Goal: Information Seeking & Learning: Compare options

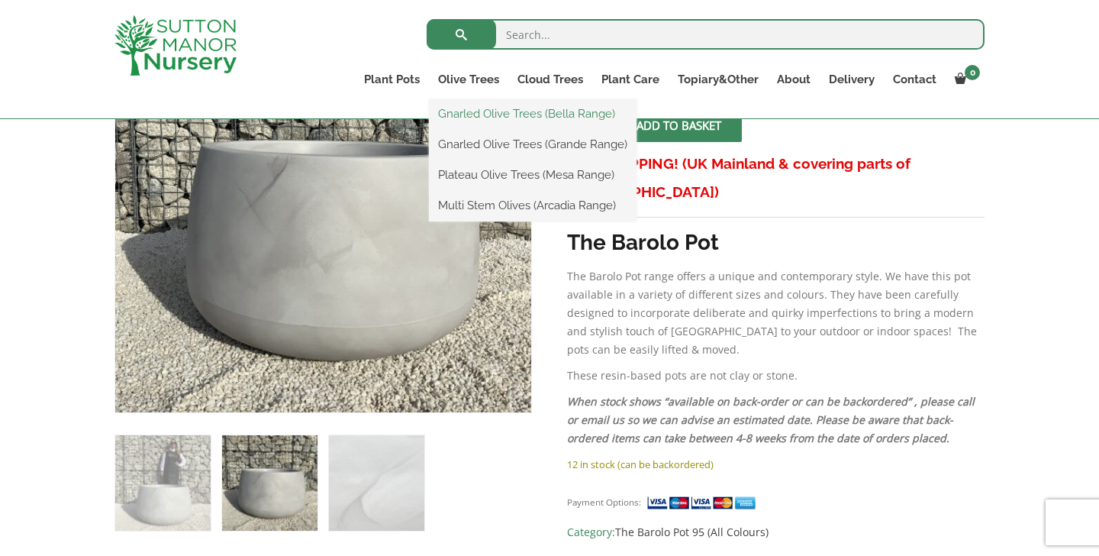
click at [463, 110] on link "Gnarled Olive Trees (Bella Range)" at bounding box center [533, 113] width 208 height 23
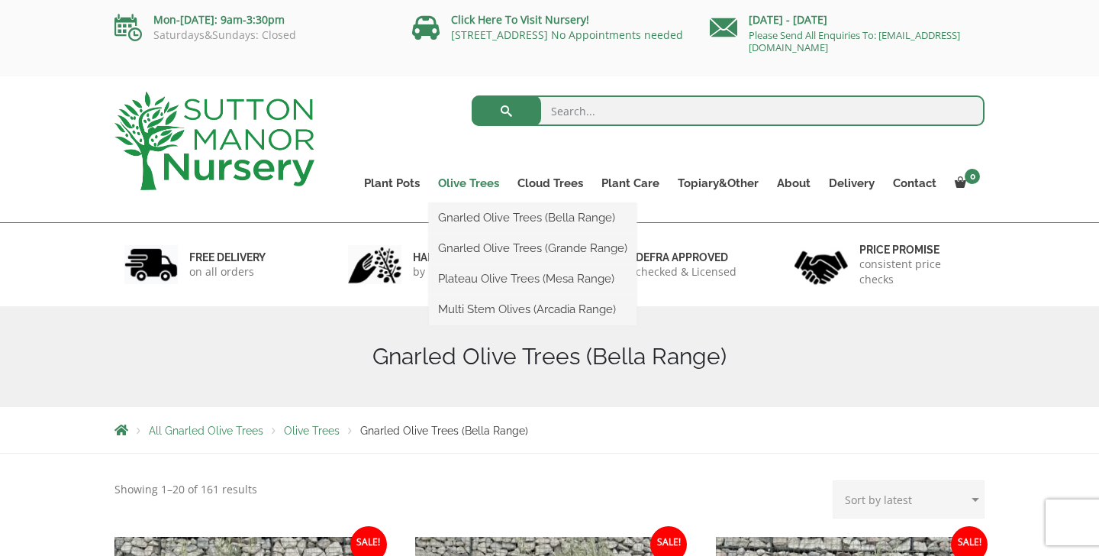
click at [460, 181] on link "Olive Trees" at bounding box center [468, 182] width 79 height 21
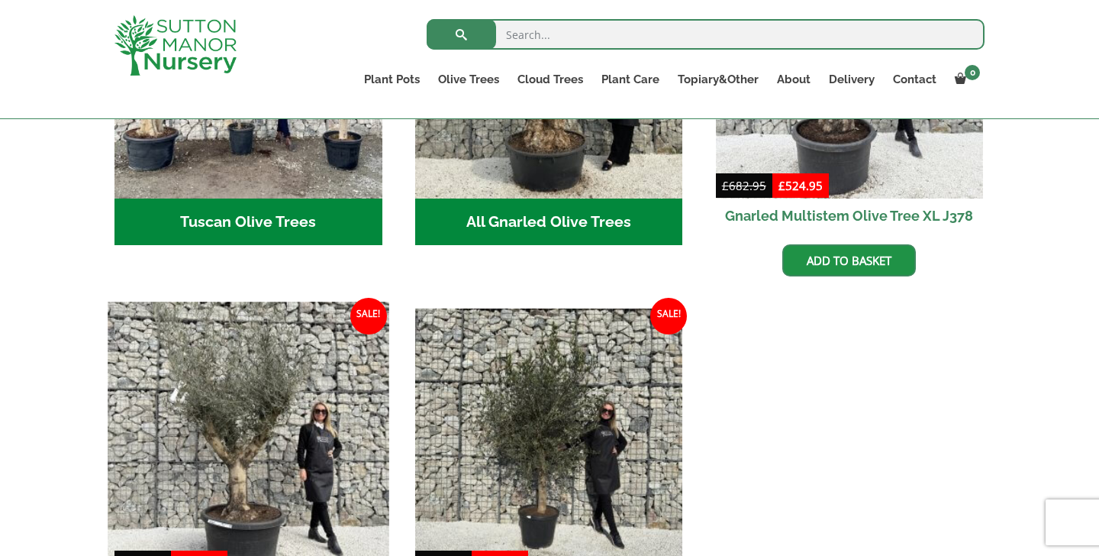
scroll to position [695, 0]
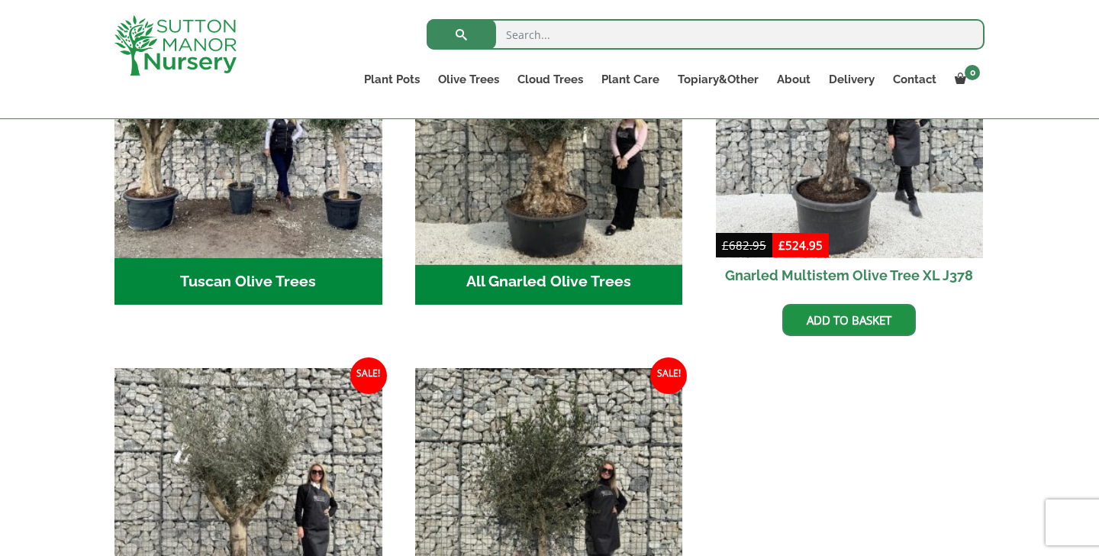
click at [497, 231] on img "Visit product category All Gnarled Olive Trees" at bounding box center [548, 123] width 281 height 281
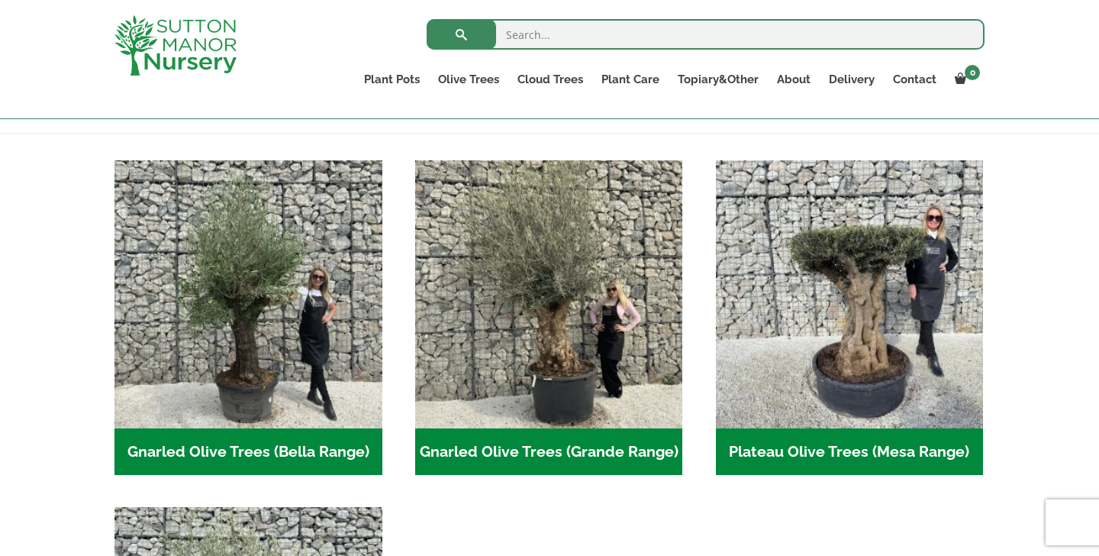
scroll to position [331, 0]
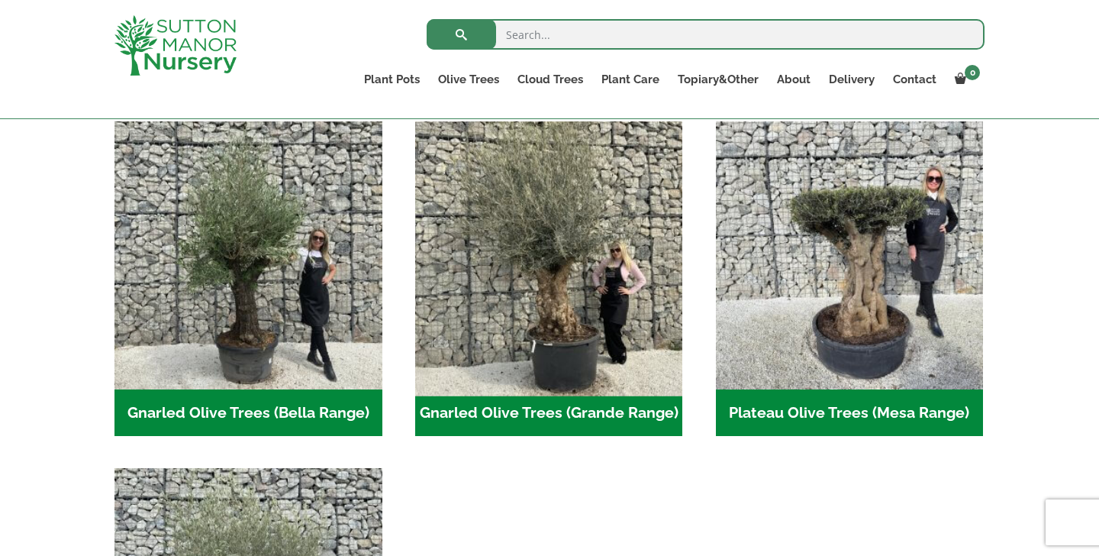
click at [472, 313] on img "Visit product category Gnarled Olive Trees (Grande Range)" at bounding box center [548, 254] width 281 height 281
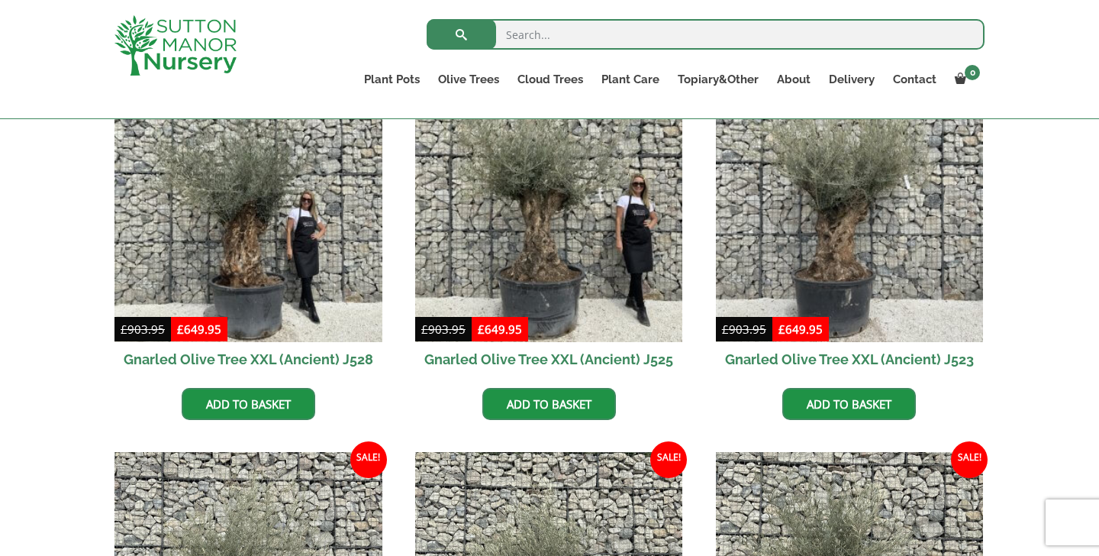
scroll to position [432, 0]
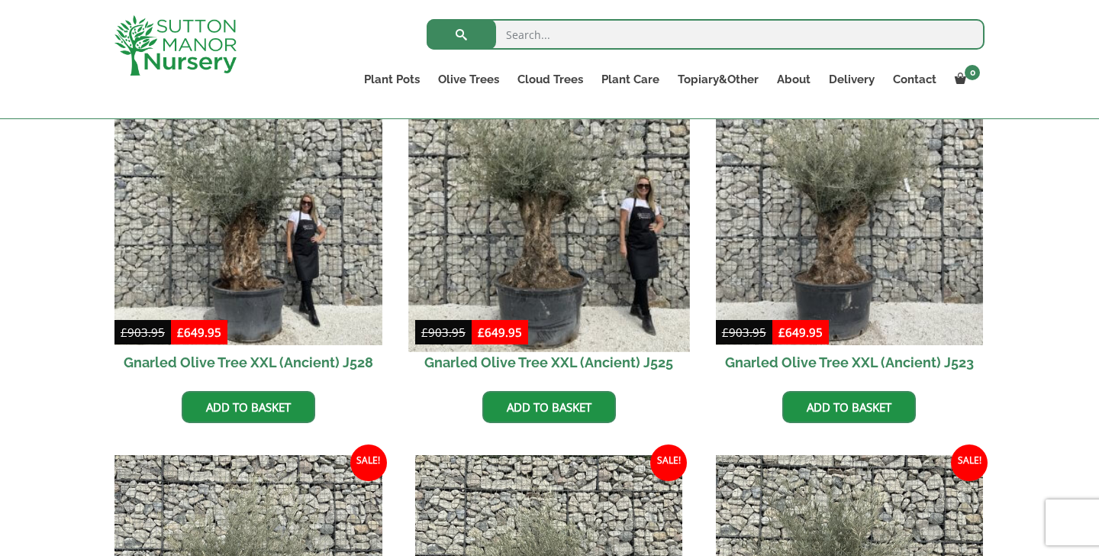
click at [563, 220] on img at bounding box center [548, 210] width 281 height 281
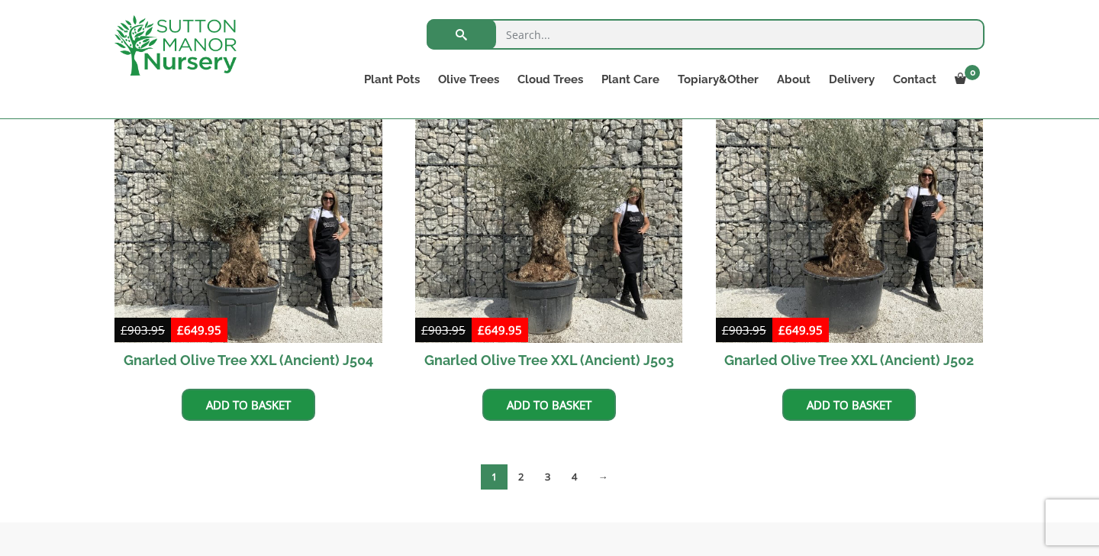
scroll to position [2323, 0]
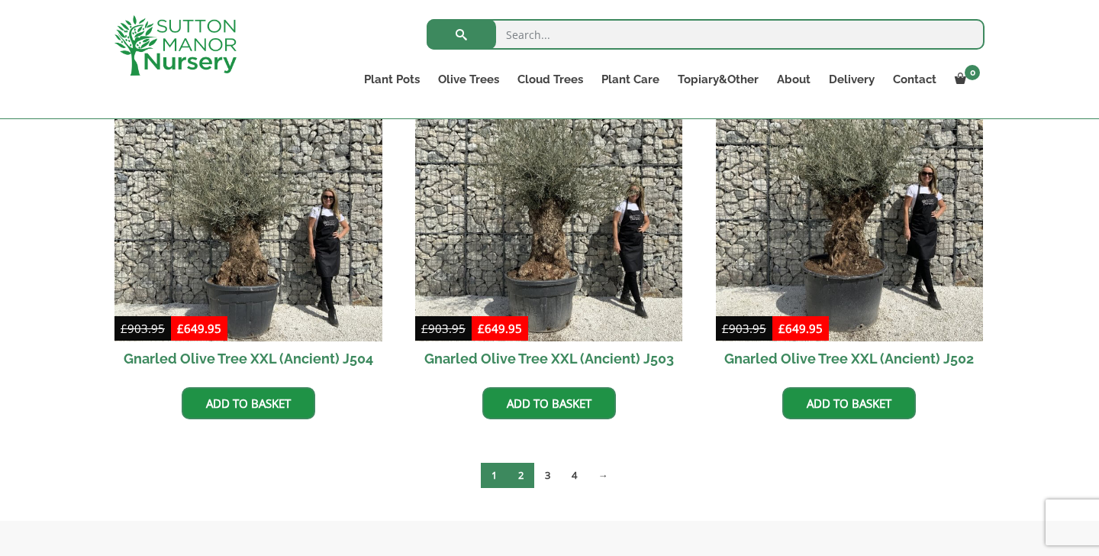
click at [512, 469] on link "2" at bounding box center [521, 475] width 27 height 25
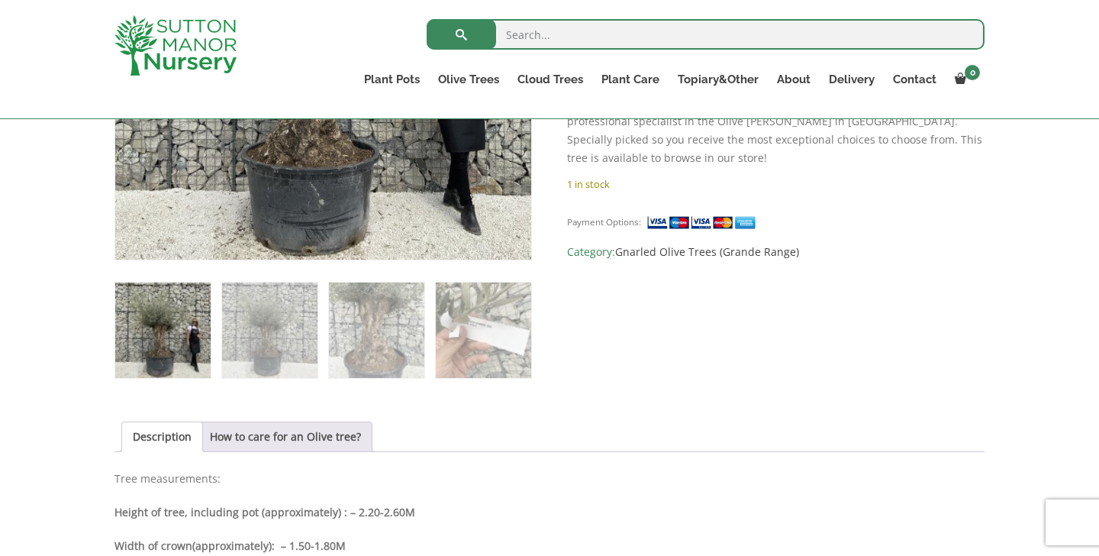
scroll to position [511, 0]
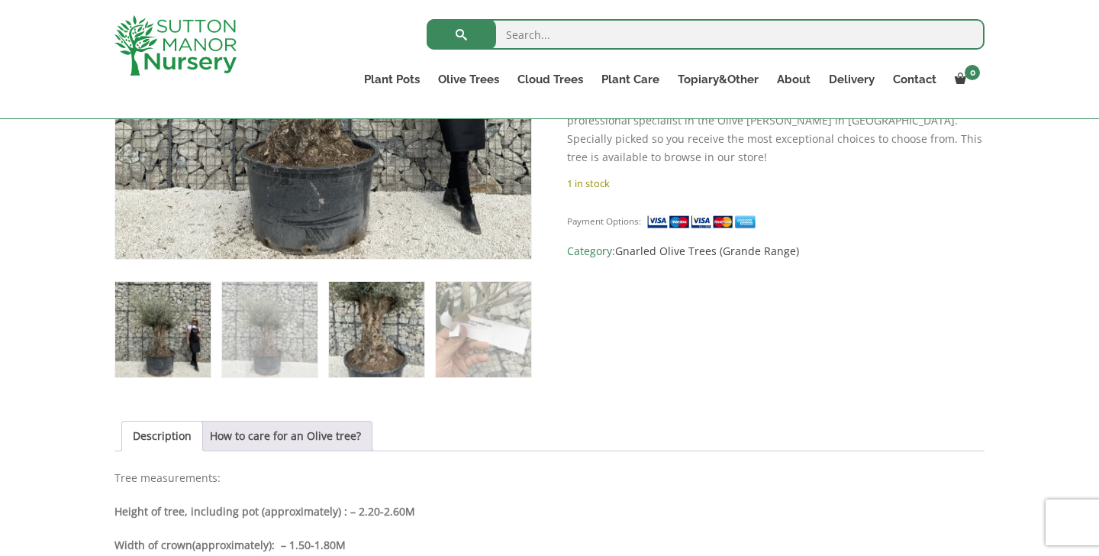
click at [362, 329] on img at bounding box center [376, 329] width 95 height 95
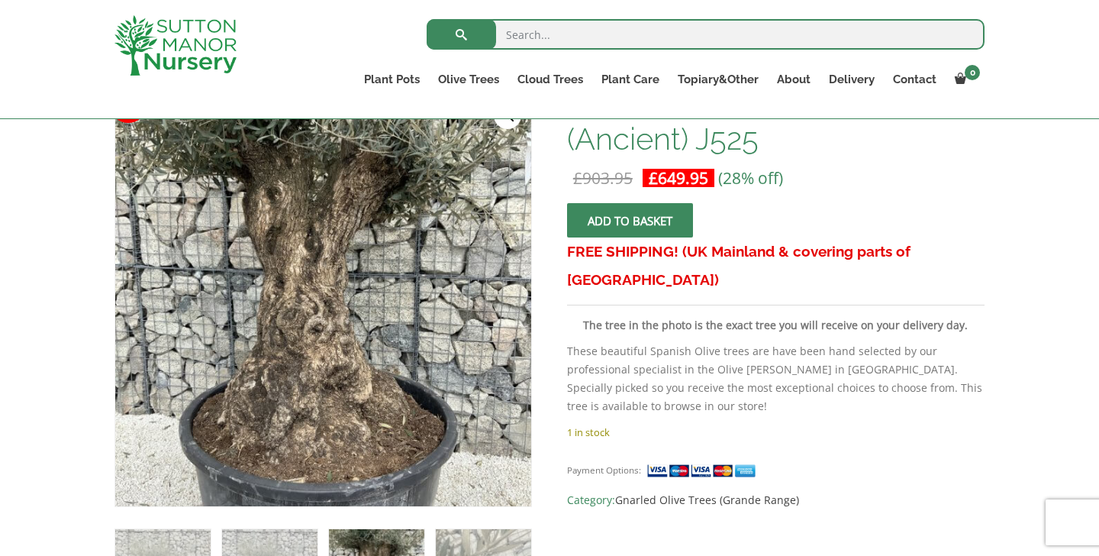
scroll to position [249, 0]
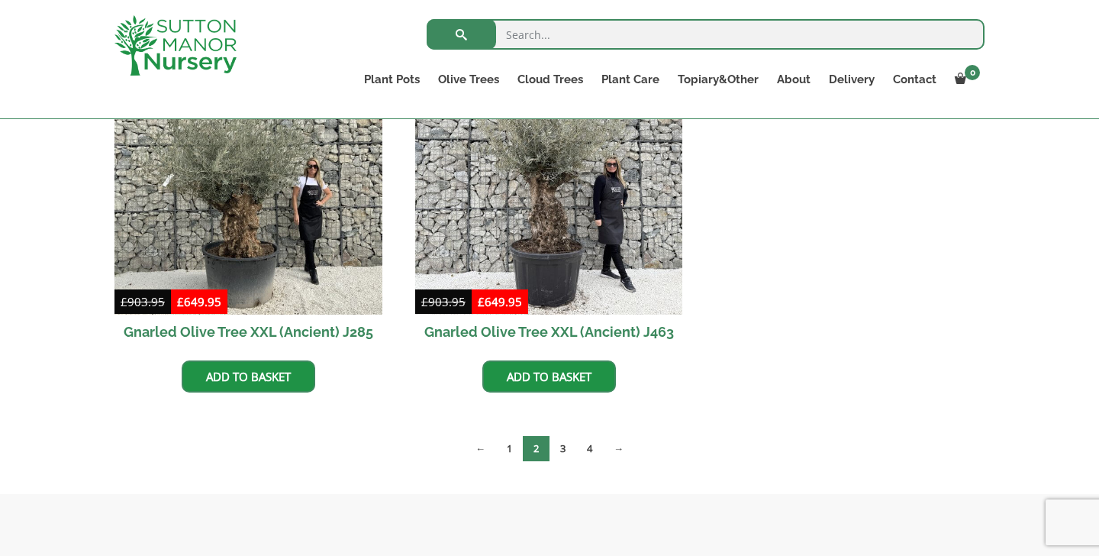
scroll to position [2166, 0]
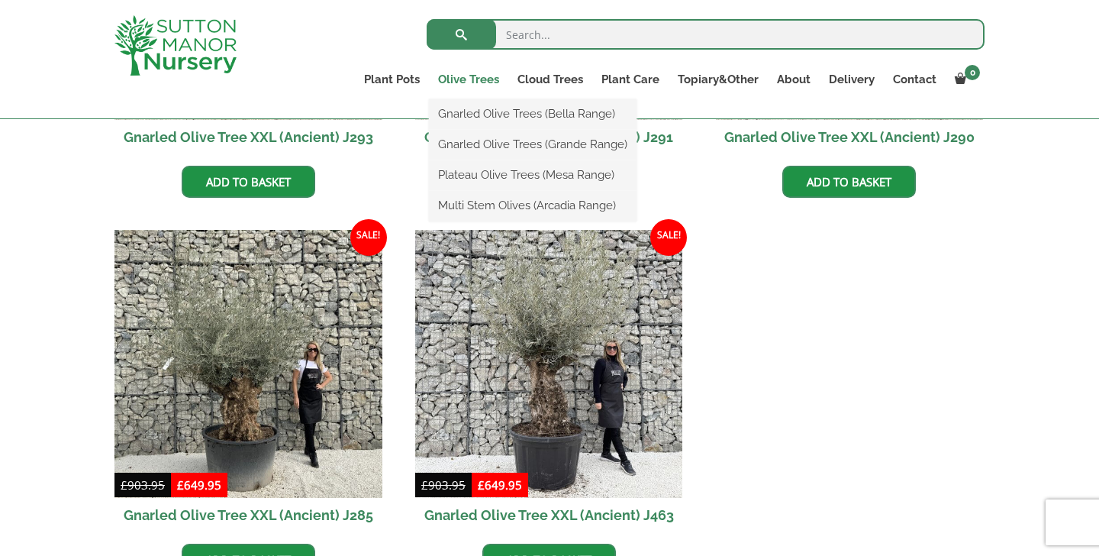
click at [497, 83] on link "Olive Trees" at bounding box center [468, 79] width 79 height 21
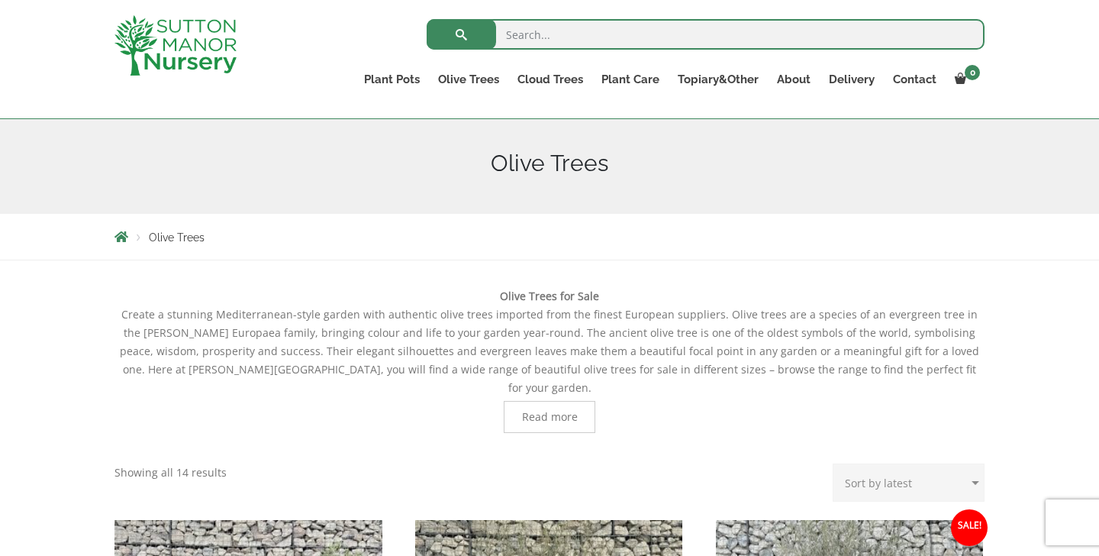
scroll to position [150, 0]
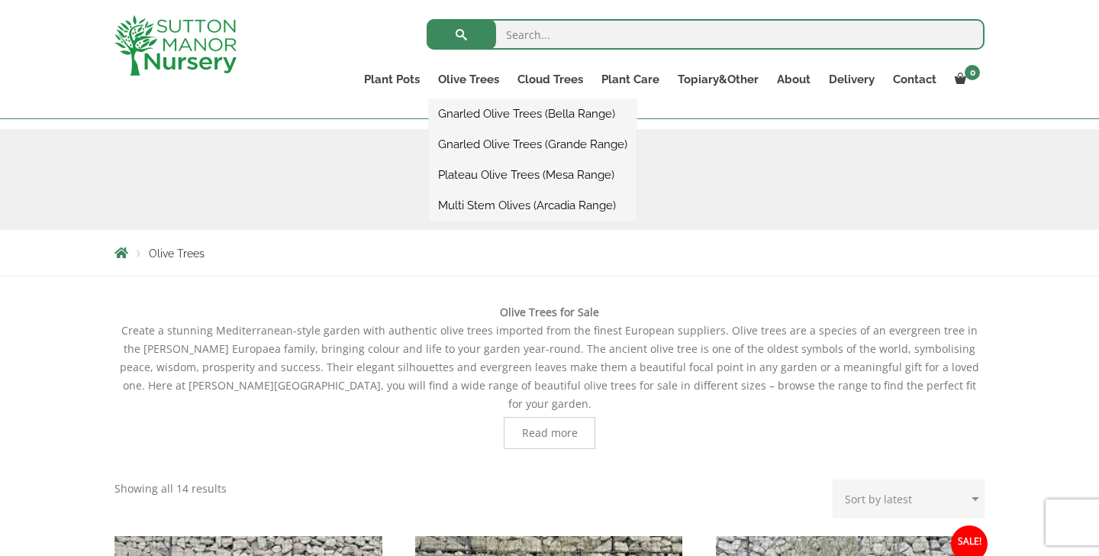
click at [470, 129] on li "Gnarled Olive Trees (Bella Range)" at bounding box center [533, 114] width 208 height 31
click at [476, 120] on link "Gnarled Olive Trees (Bella Range)" at bounding box center [533, 113] width 208 height 23
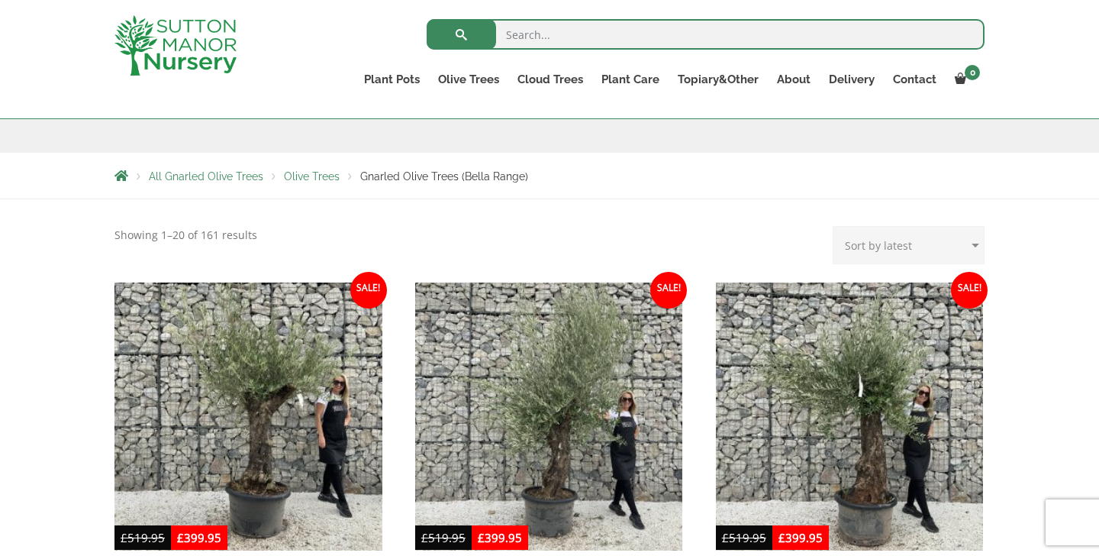
scroll to position [27, 0]
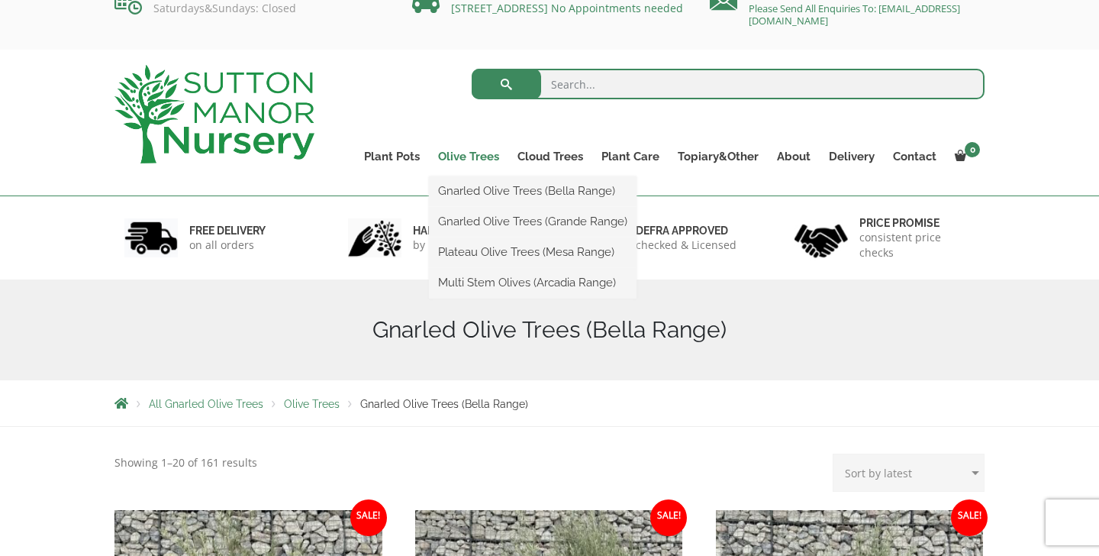
click at [463, 149] on link "Olive Trees" at bounding box center [468, 156] width 79 height 21
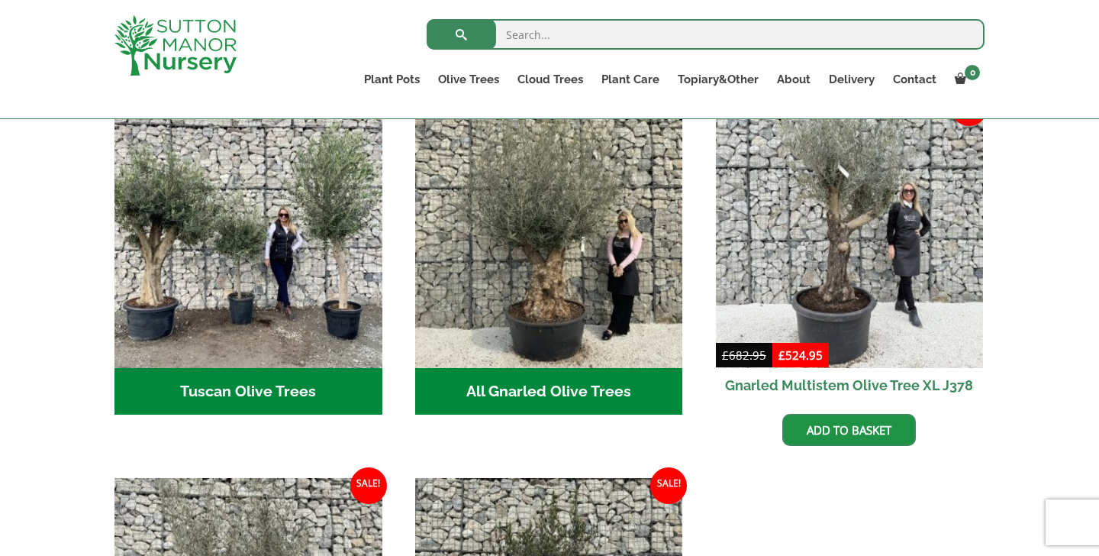
scroll to position [588, 0]
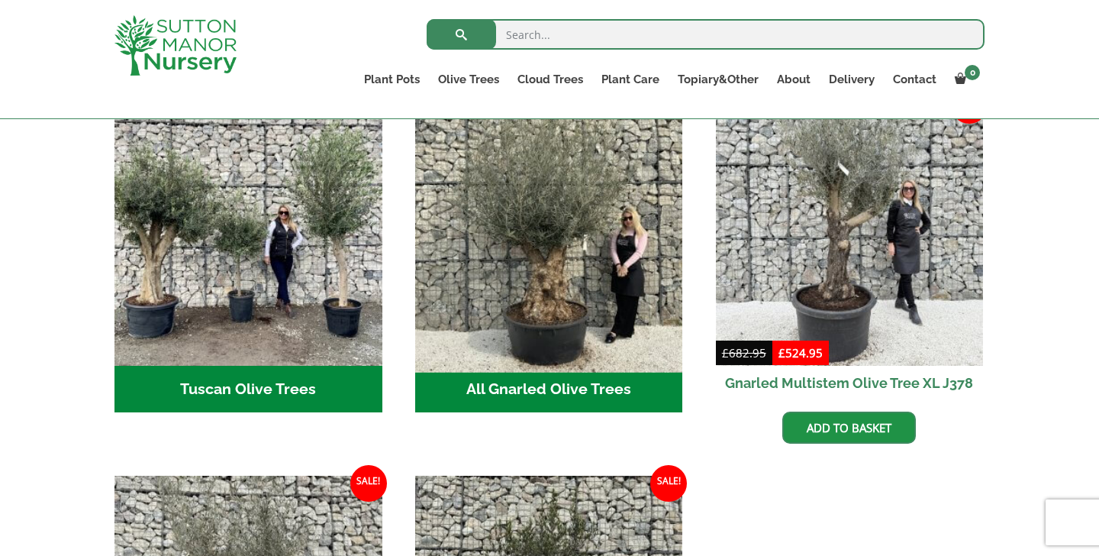
click at [526, 292] on img "Visit product category All Gnarled Olive Trees" at bounding box center [548, 231] width 281 height 281
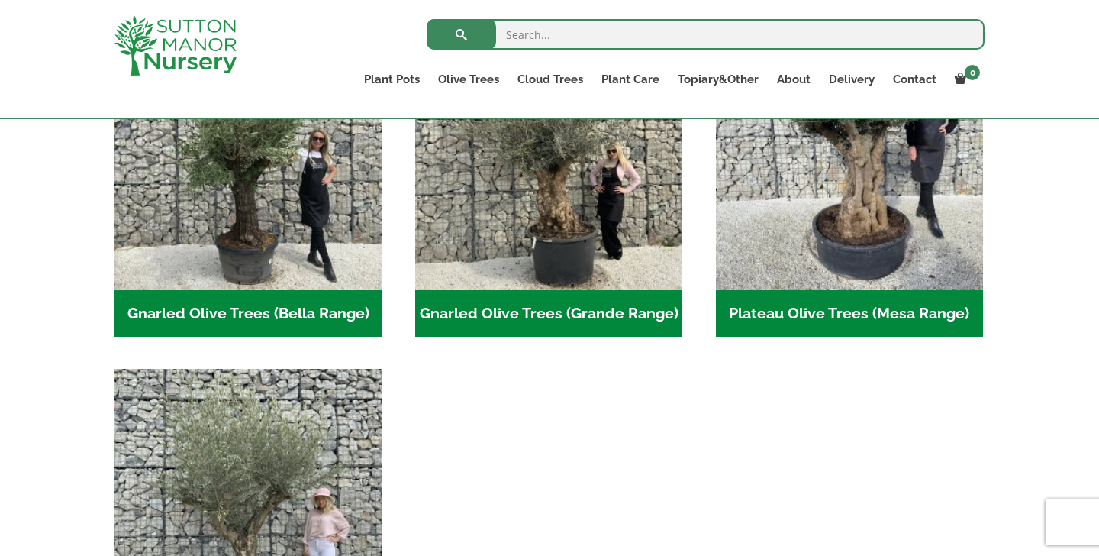
scroll to position [415, 0]
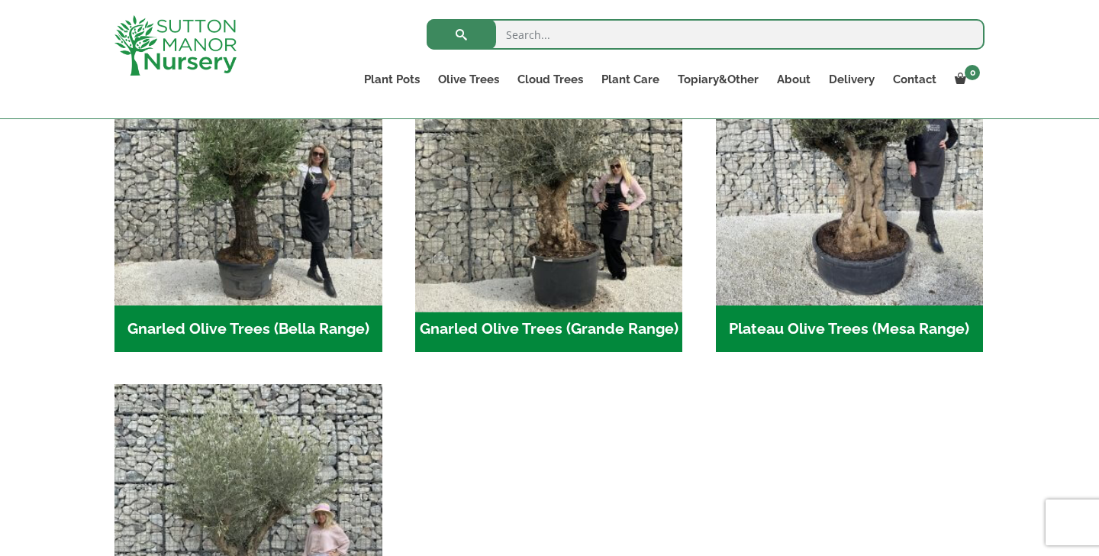
click at [488, 248] on img "Visit product category Gnarled Olive Trees (Grande Range)" at bounding box center [548, 171] width 281 height 281
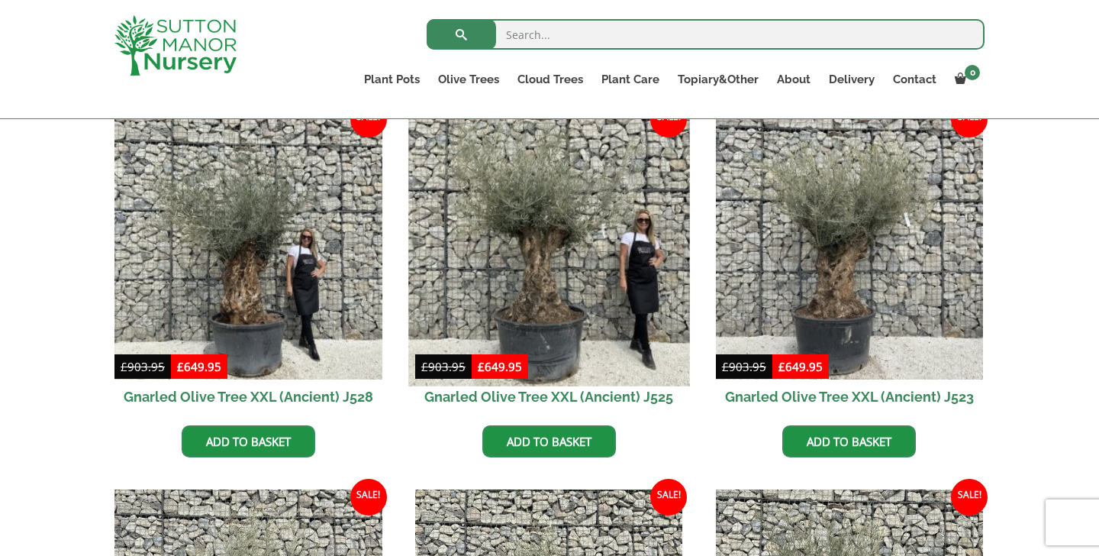
scroll to position [396, 0]
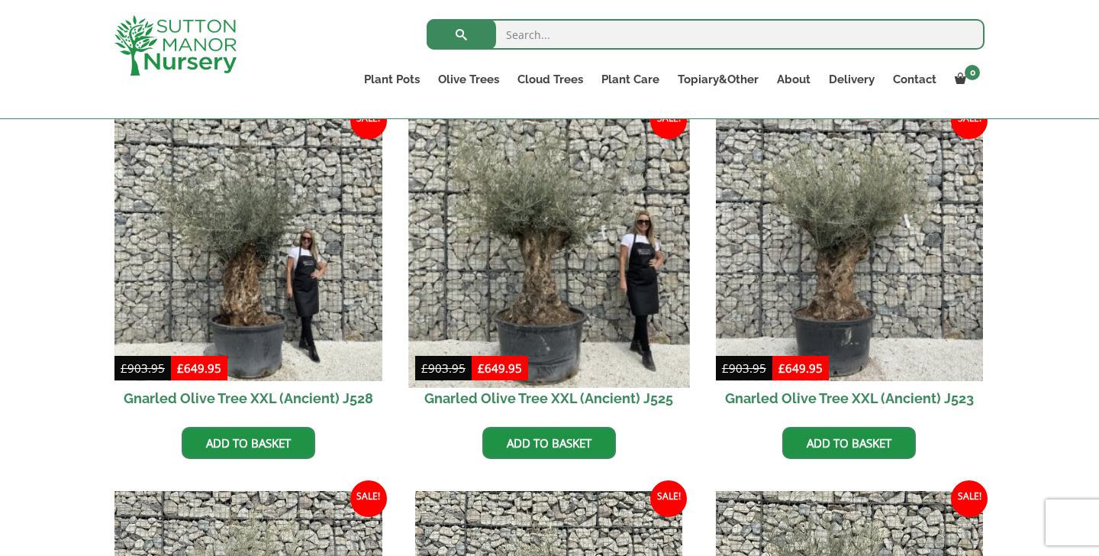
click at [491, 297] on img at bounding box center [548, 246] width 281 height 281
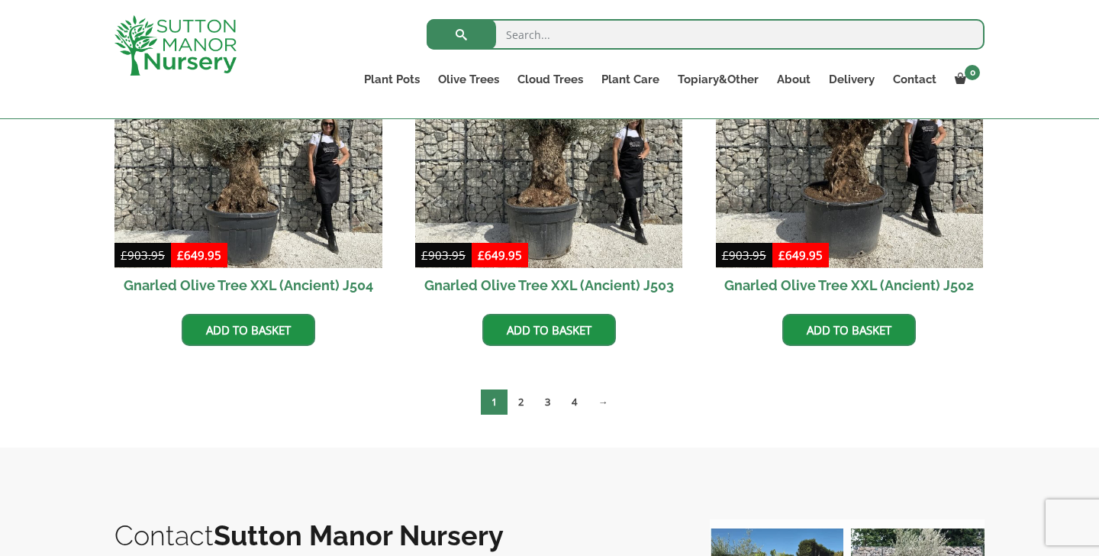
scroll to position [2397, 0]
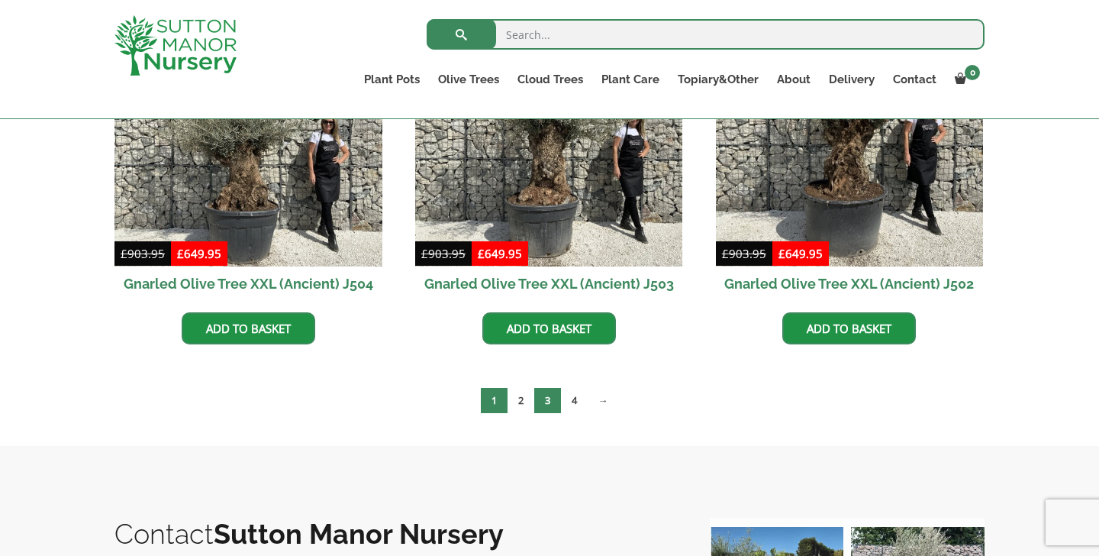
click at [543, 408] on link "3" at bounding box center [547, 400] width 27 height 25
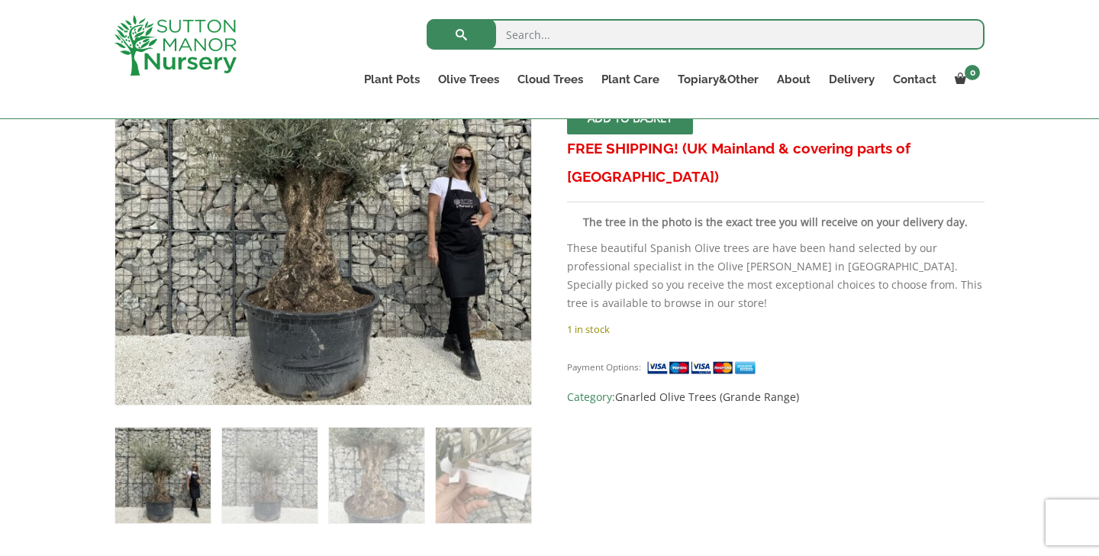
scroll to position [367, 0]
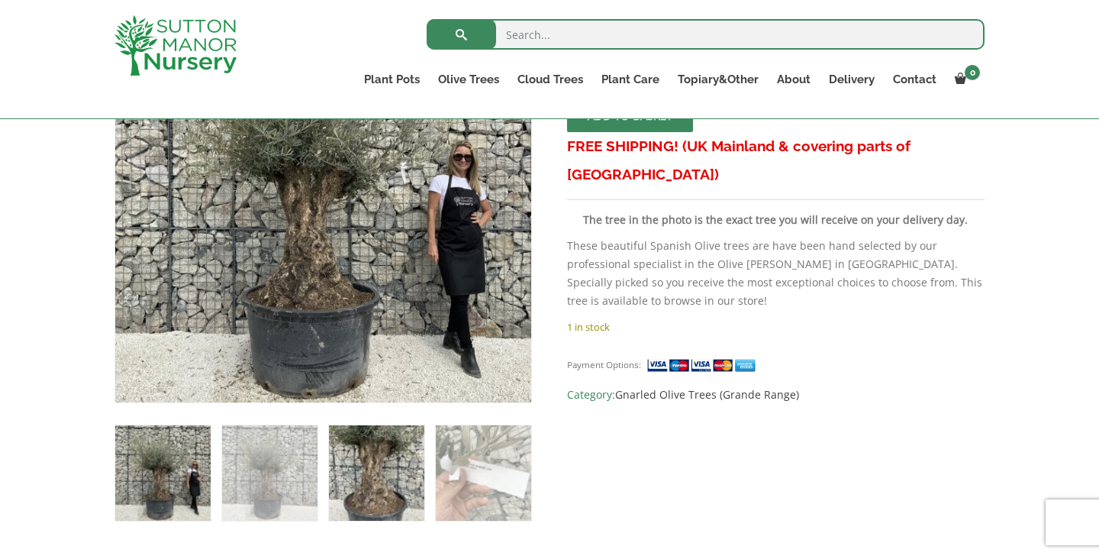
click at [359, 476] on img at bounding box center [376, 472] width 95 height 95
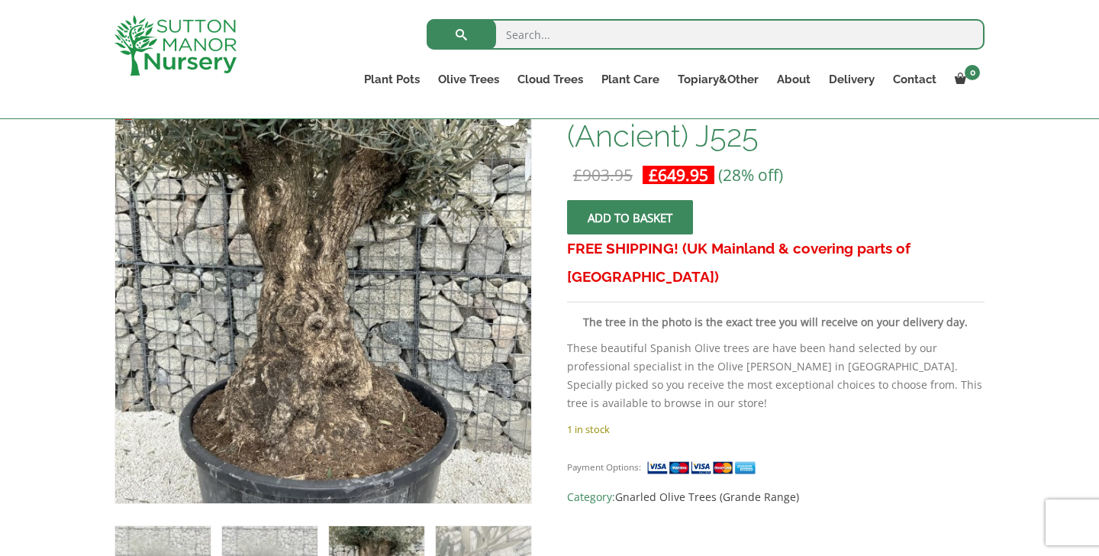
scroll to position [259, 0]
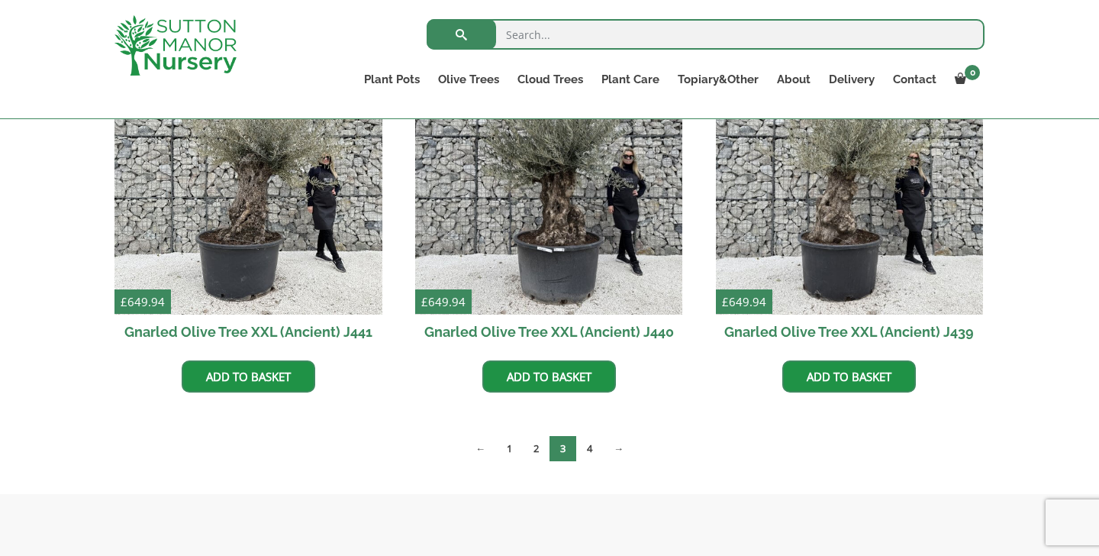
scroll to position [1952, 0]
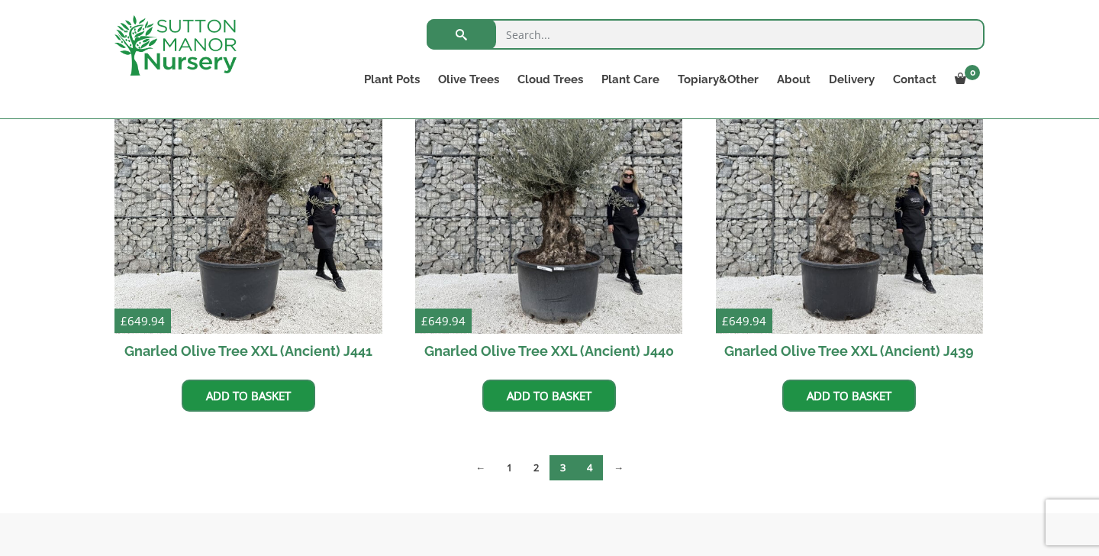
click at [585, 475] on link "4" at bounding box center [589, 467] width 27 height 25
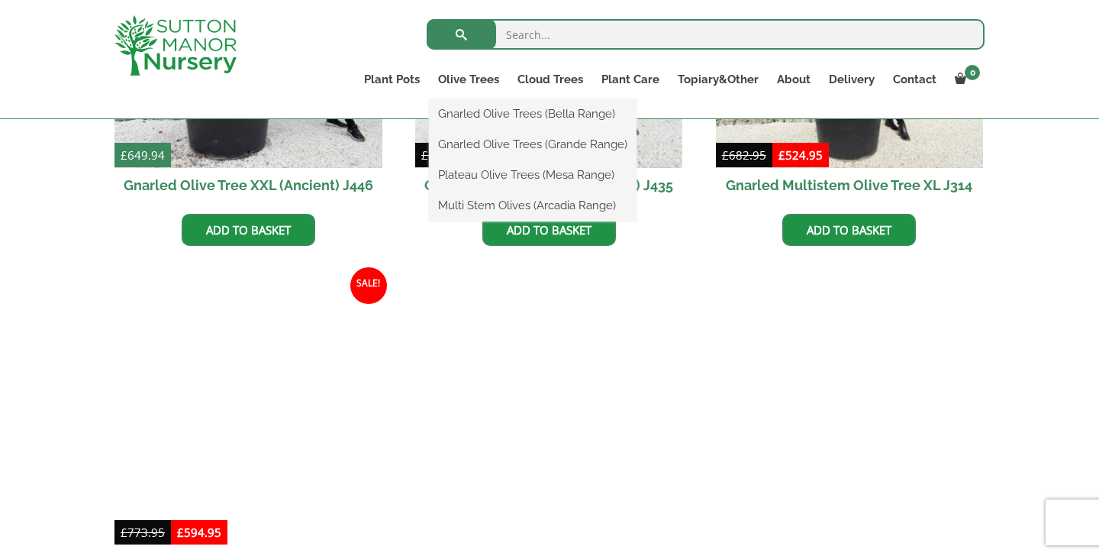
scroll to position [485, 0]
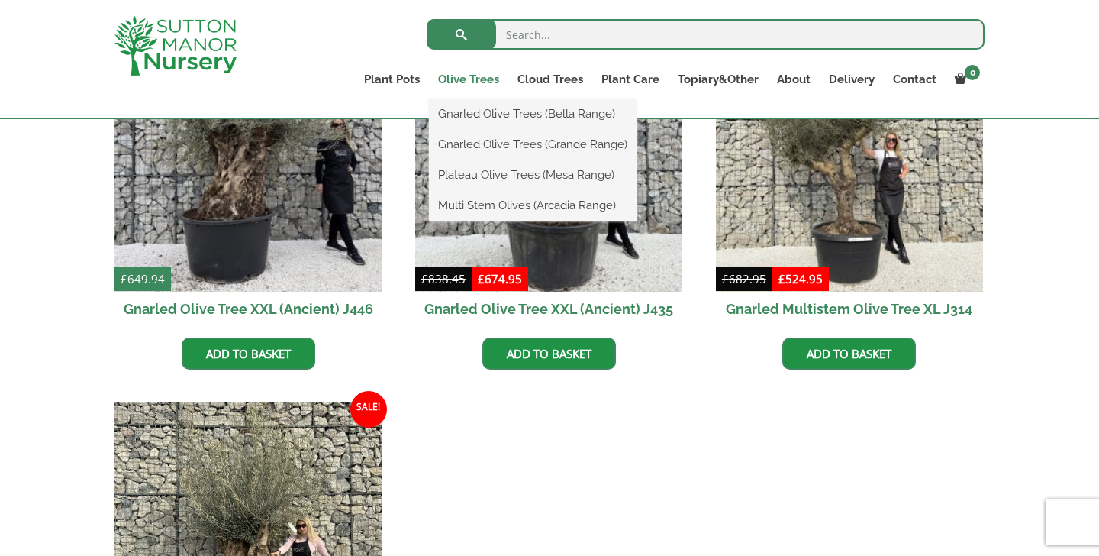
click at [484, 76] on link "Olive Trees" at bounding box center [468, 79] width 79 height 21
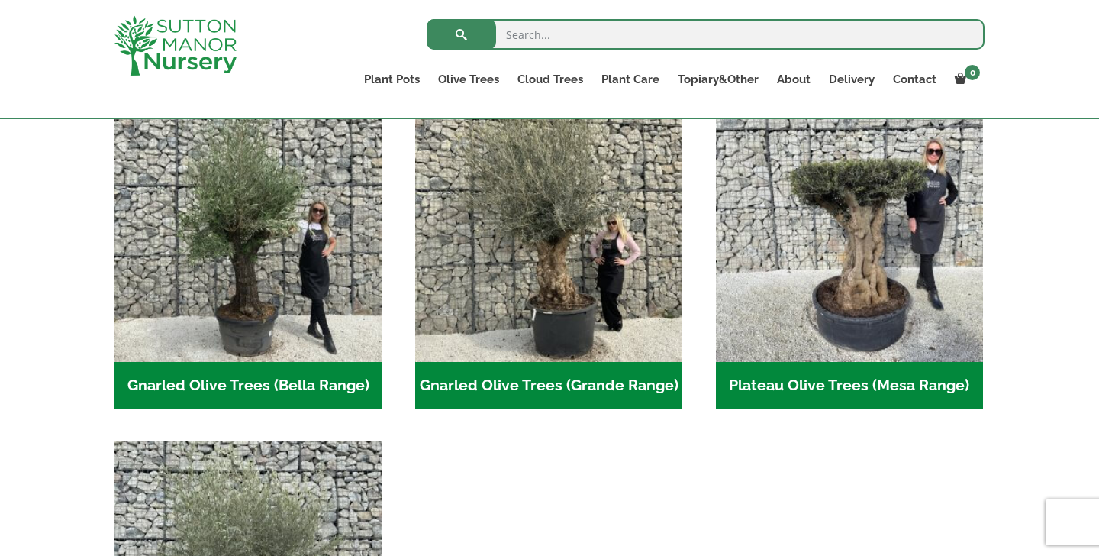
scroll to position [376, 0]
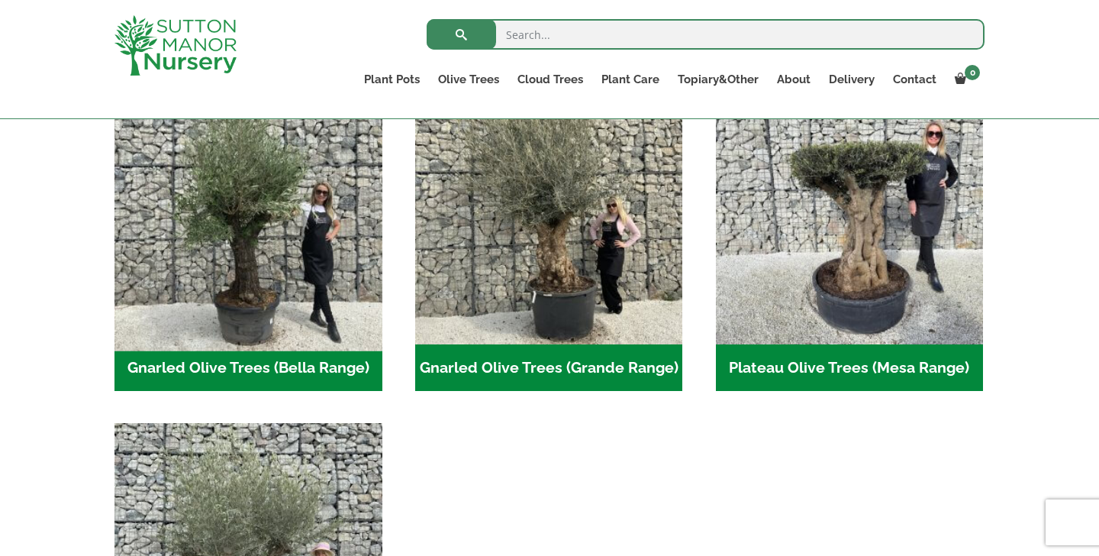
click at [303, 340] on img "Visit product category Gnarled Olive Trees (Bella Range)" at bounding box center [248, 209] width 281 height 281
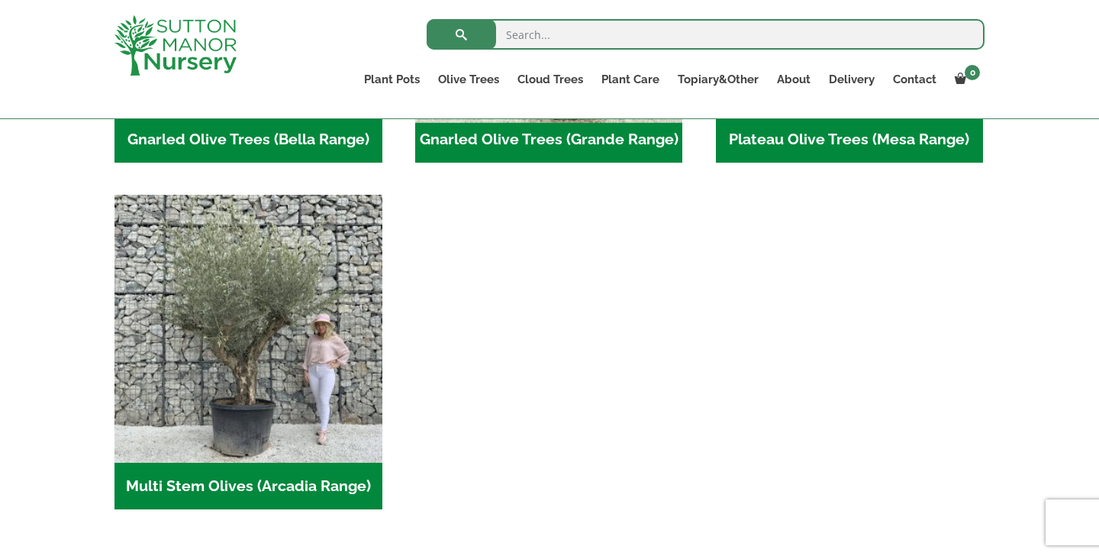
scroll to position [624, 0]
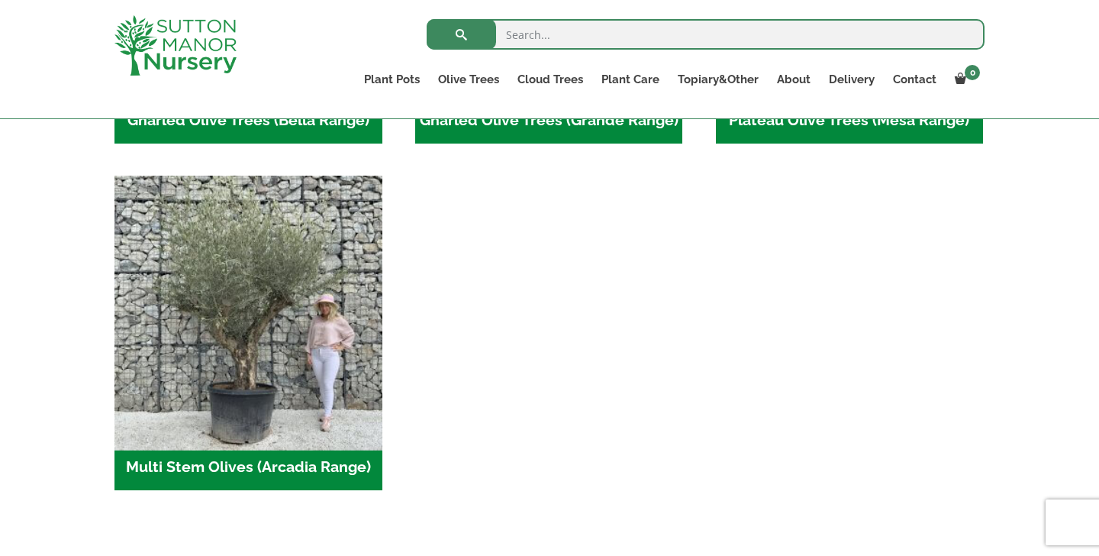
click at [307, 381] on img "Visit product category Multi Stem Olives (Arcadia Range)" at bounding box center [248, 309] width 281 height 281
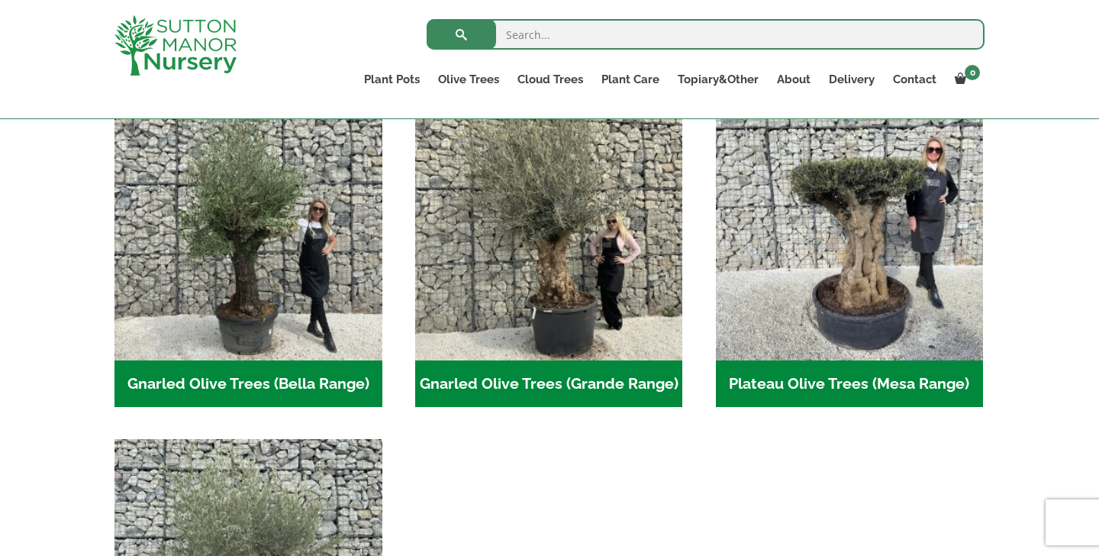
scroll to position [363, 0]
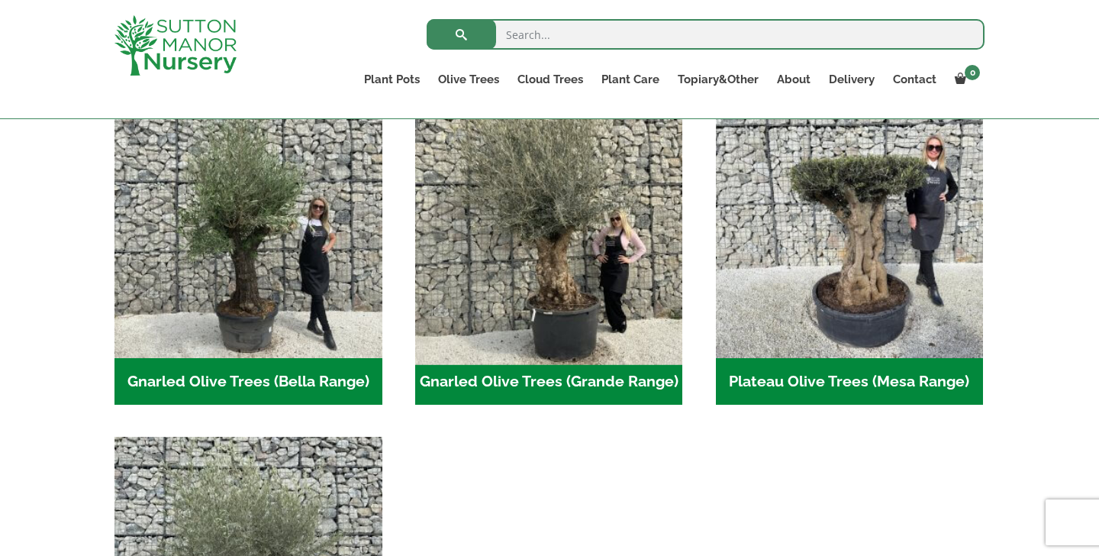
click at [565, 269] on img "Visit product category Gnarled Olive Trees (Grande Range)" at bounding box center [548, 223] width 281 height 281
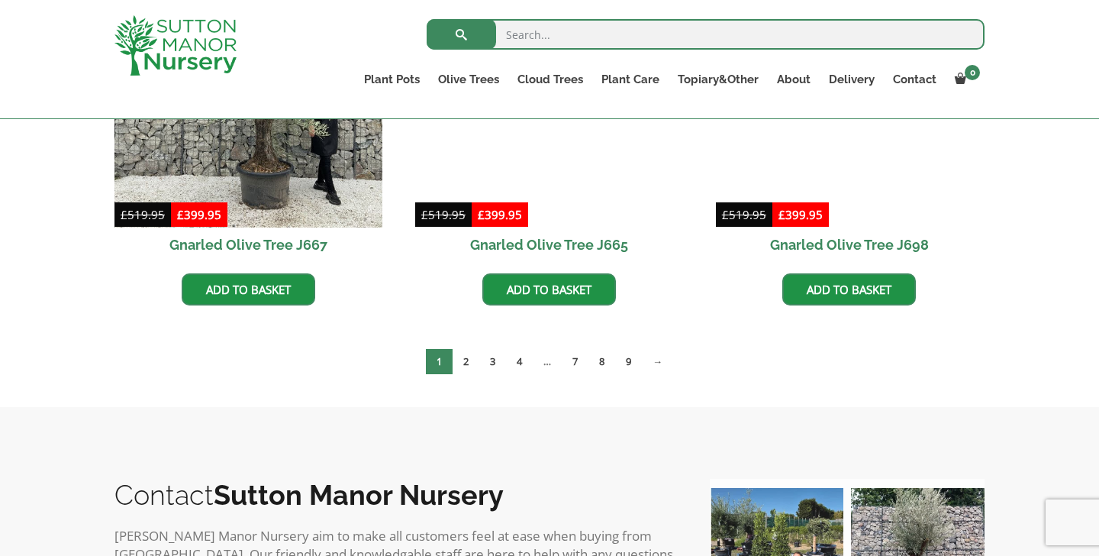
scroll to position [1334, 0]
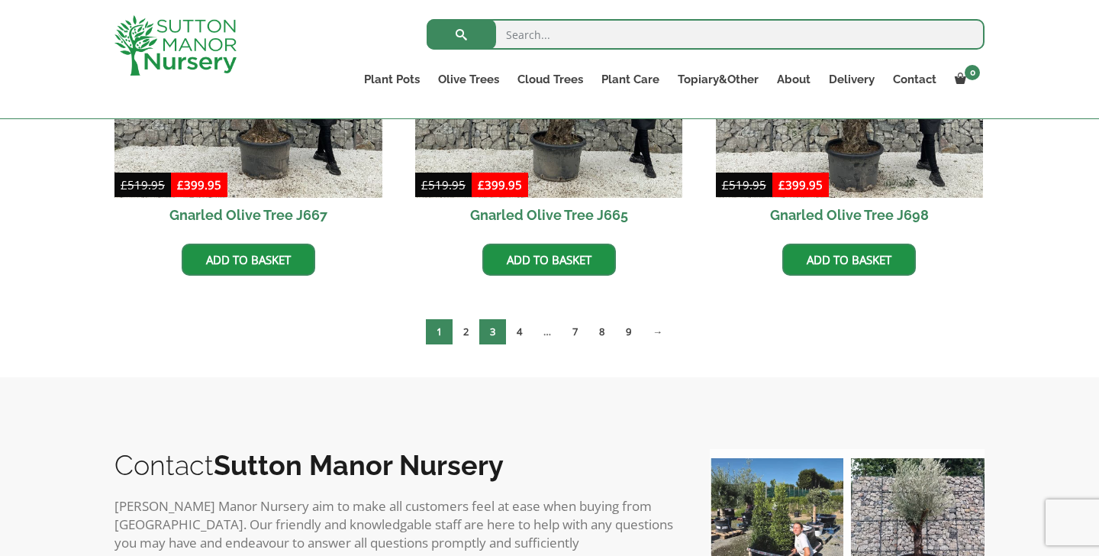
click at [483, 337] on link "3" at bounding box center [492, 331] width 27 height 25
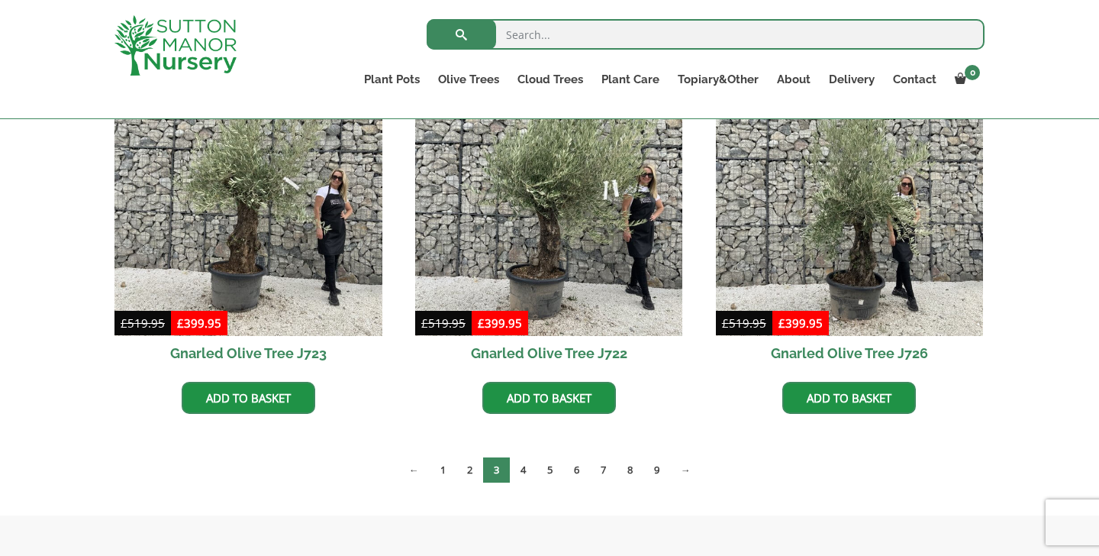
scroll to position [1200, 0]
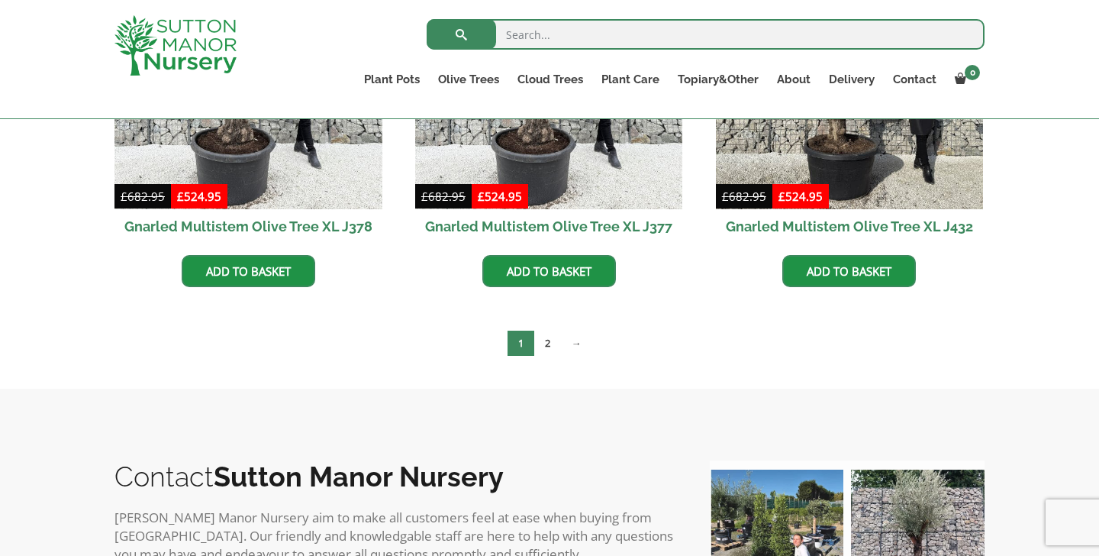
scroll to position [2673, 0]
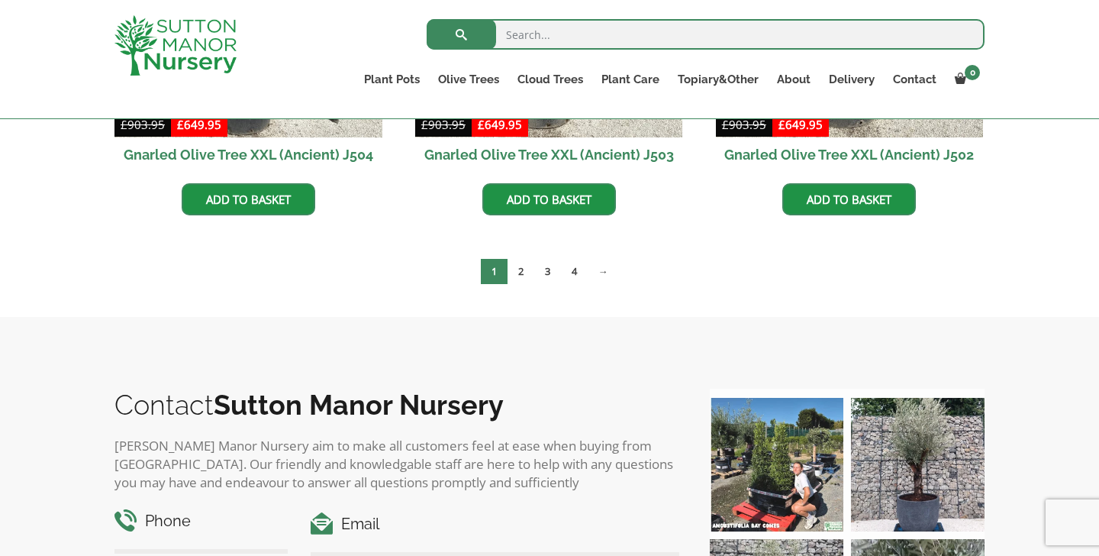
scroll to position [2520, 0]
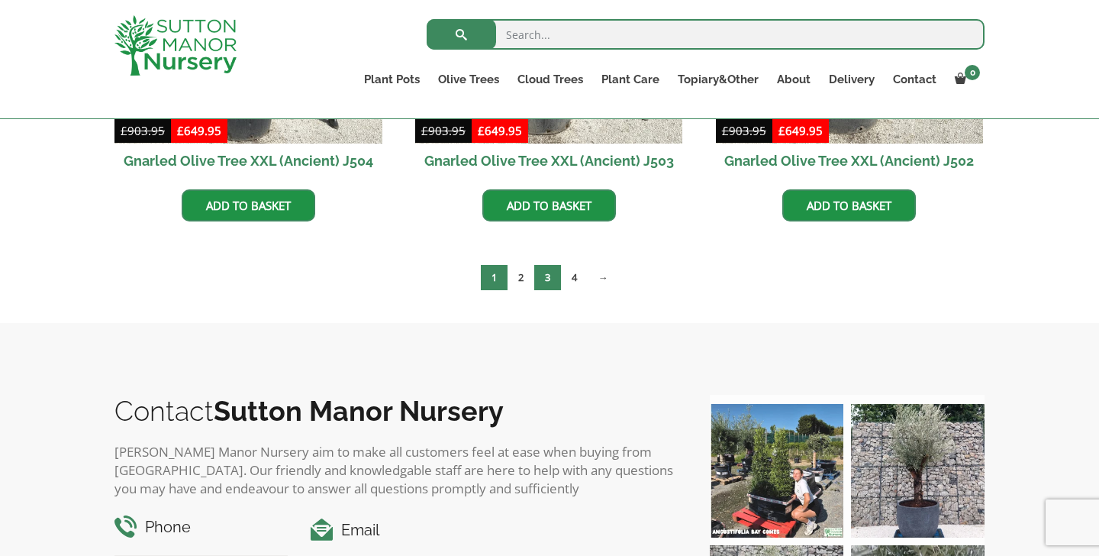
click at [558, 285] on link "3" at bounding box center [547, 277] width 27 height 25
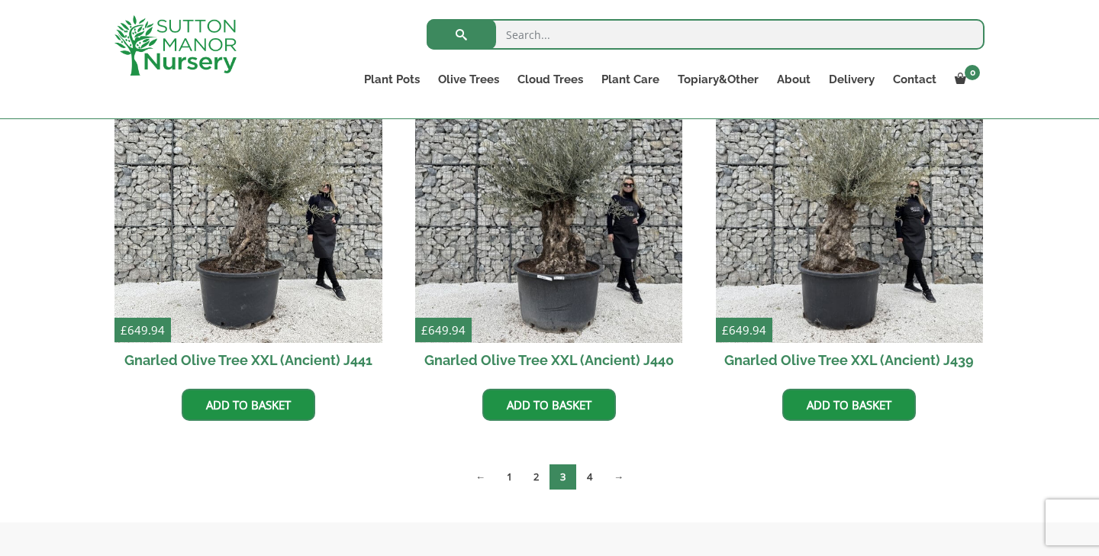
scroll to position [1955, 0]
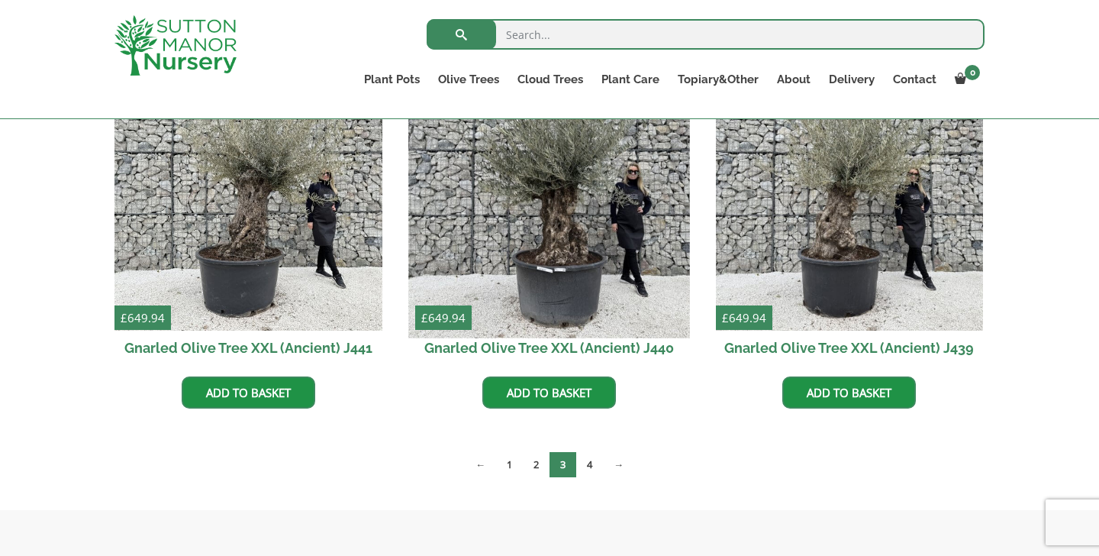
click at [608, 246] on img at bounding box center [548, 196] width 281 height 281
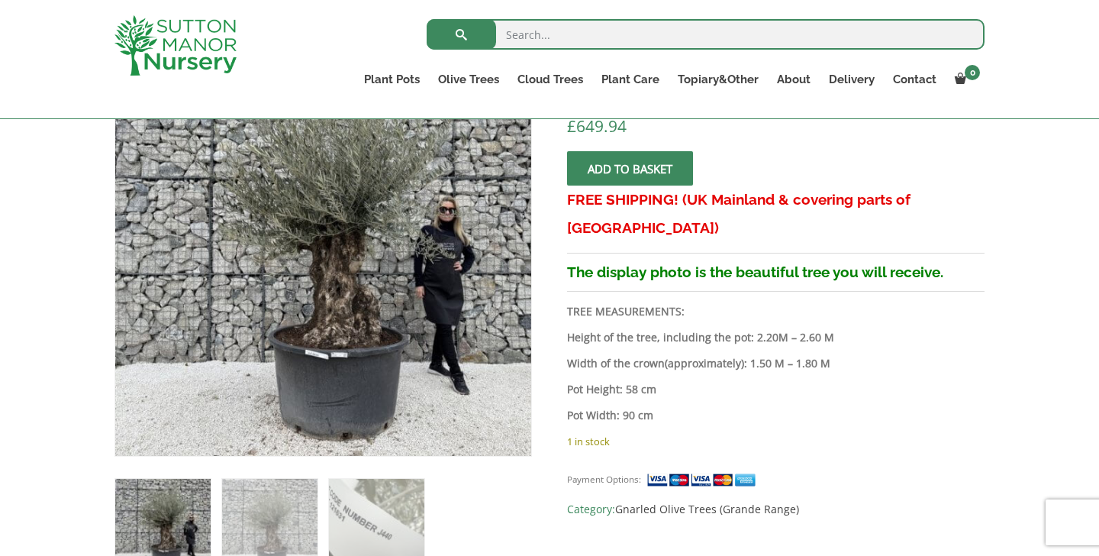
scroll to position [327, 0]
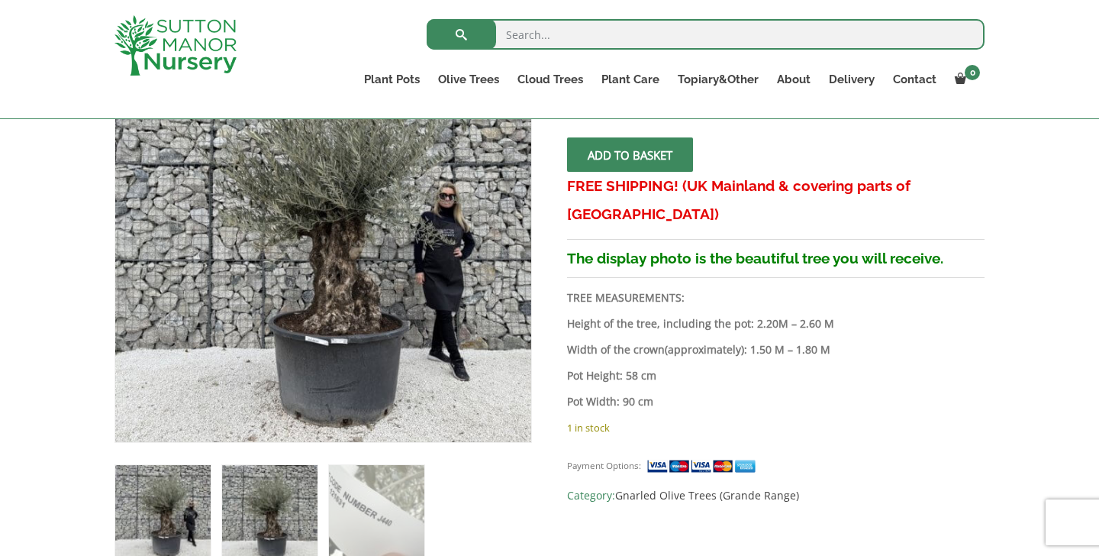
click at [279, 501] on img at bounding box center [269, 512] width 95 height 95
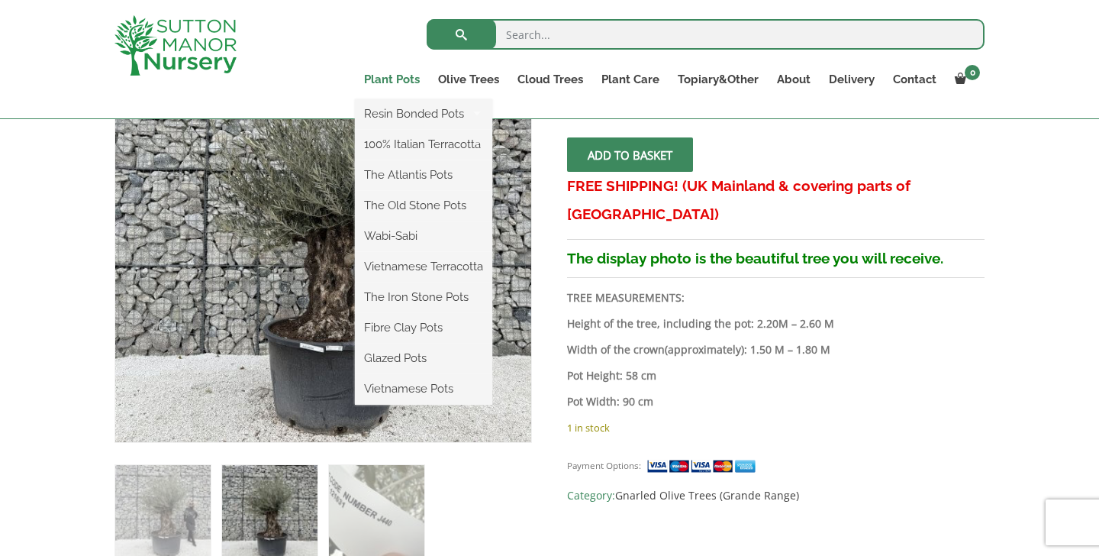
click at [396, 79] on link "Plant Pots" at bounding box center [392, 79] width 74 height 21
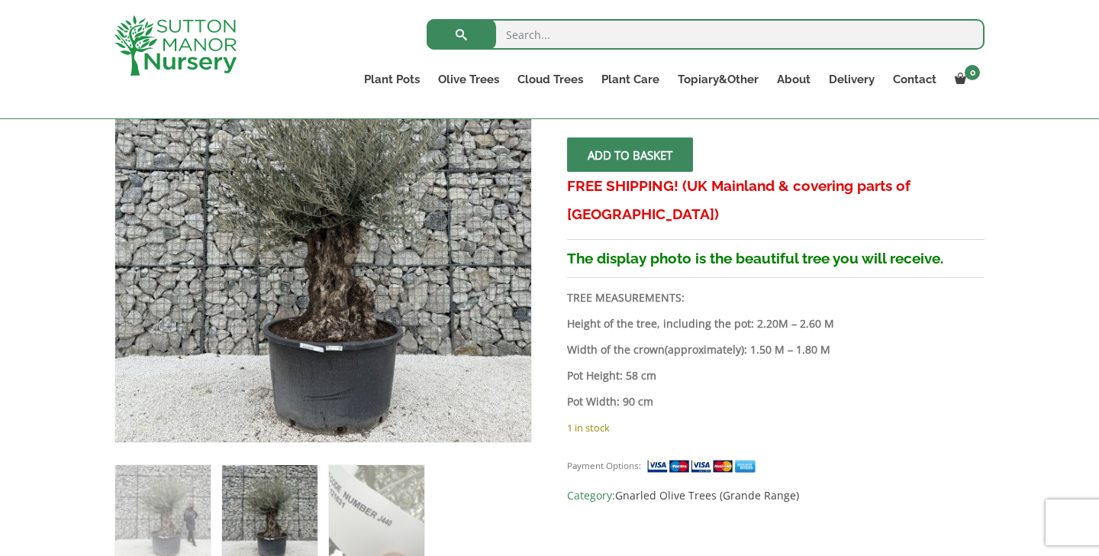
click at [160, 27] on img at bounding box center [175, 45] width 122 height 60
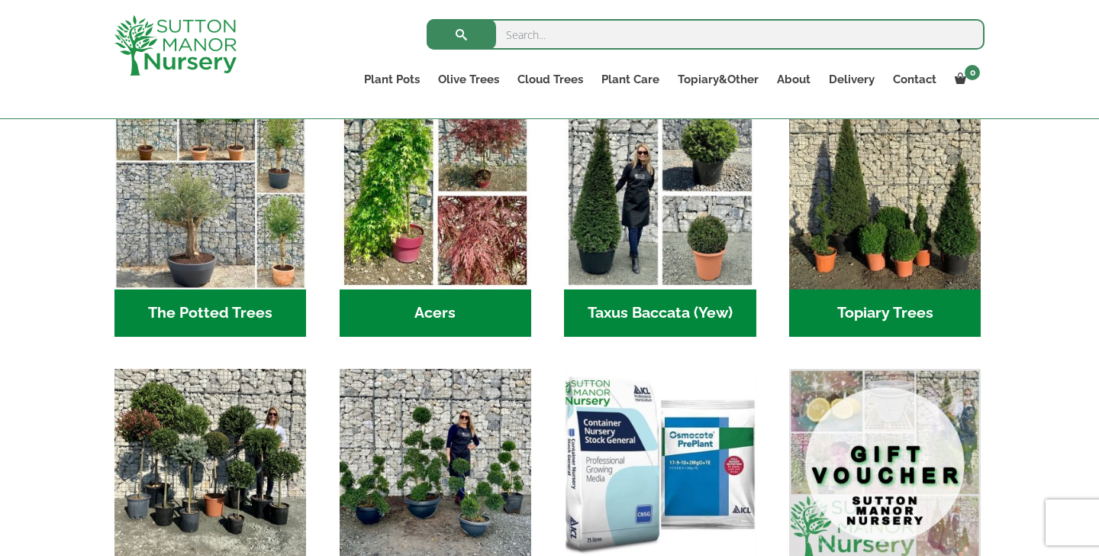
scroll to position [1086, 0]
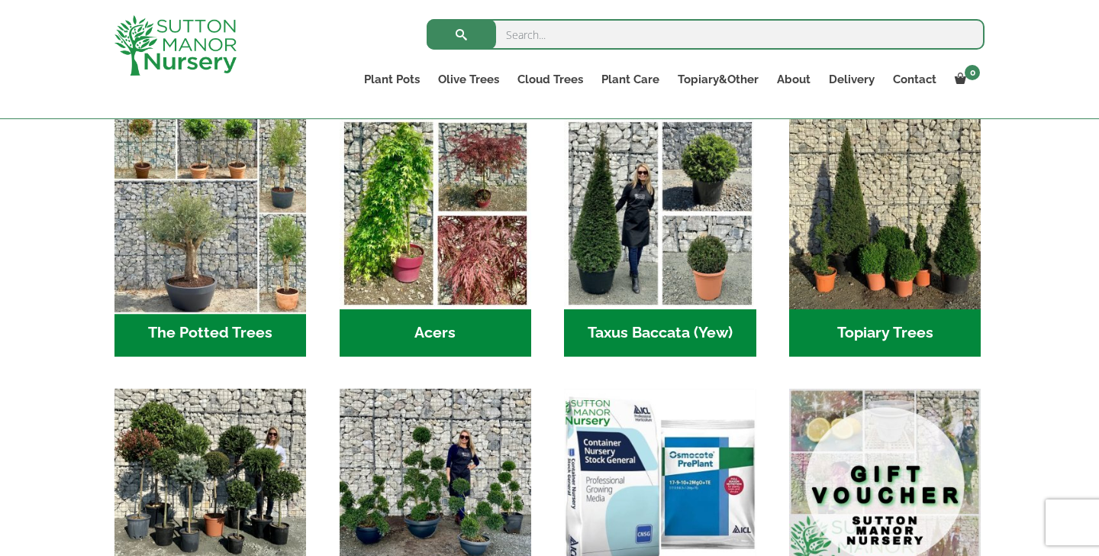
click at [256, 235] on img "Visit product category The Potted Trees" at bounding box center [210, 213] width 201 height 201
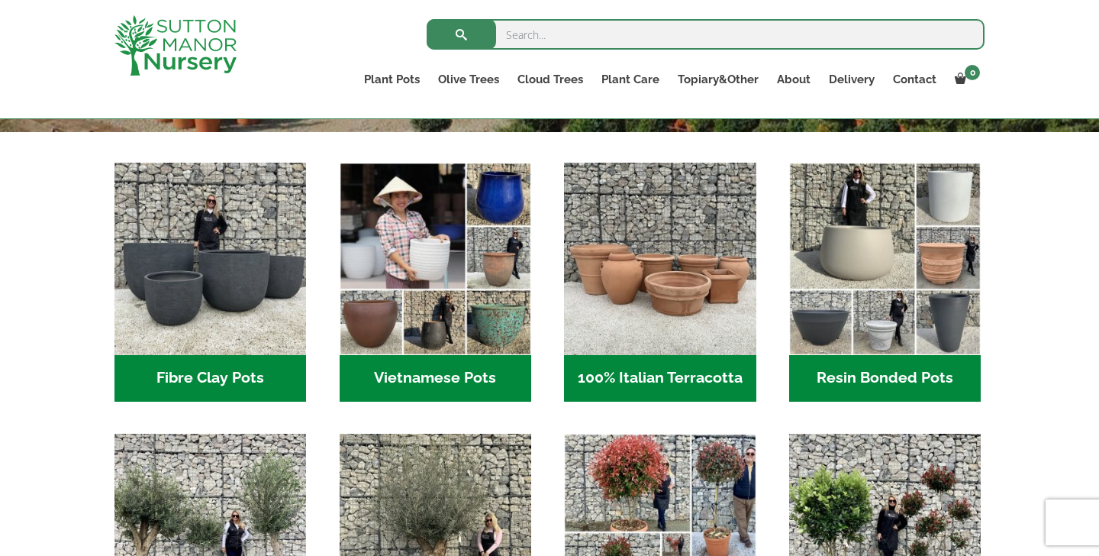
scroll to position [434, 0]
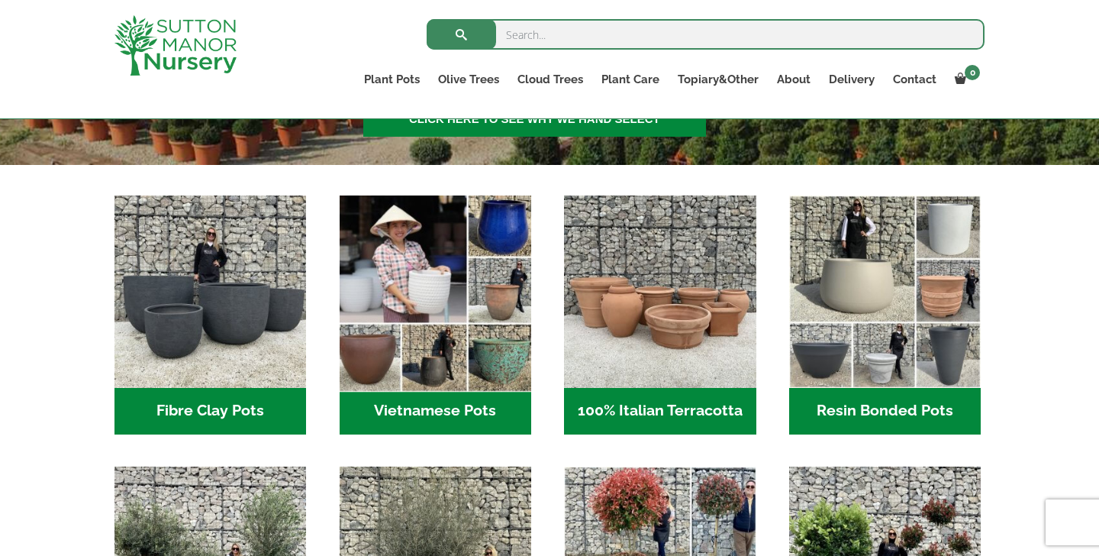
click at [402, 321] on img "Visit product category Vietnamese Pots" at bounding box center [434, 291] width 201 height 201
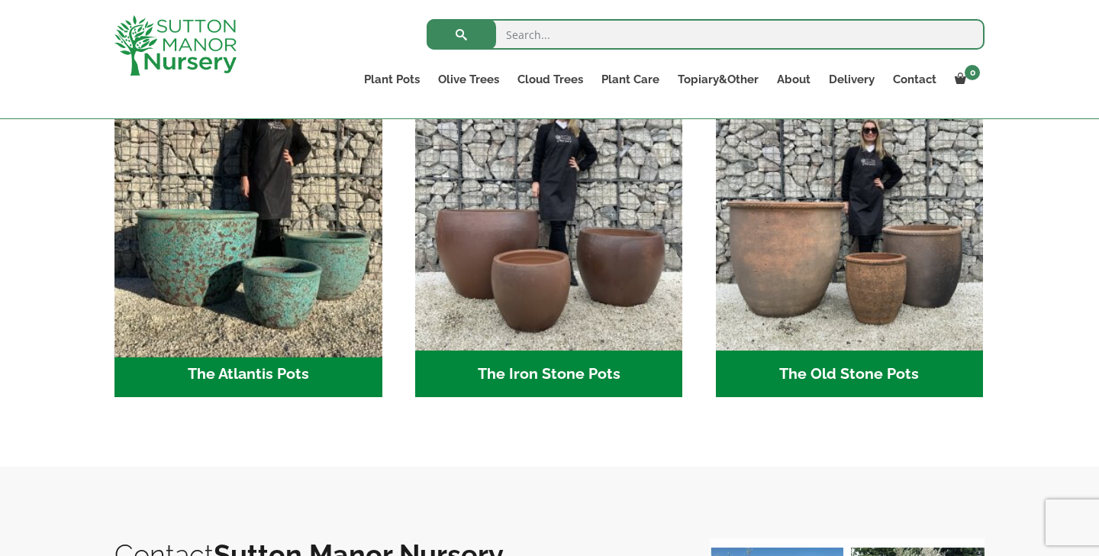
scroll to position [836, 0]
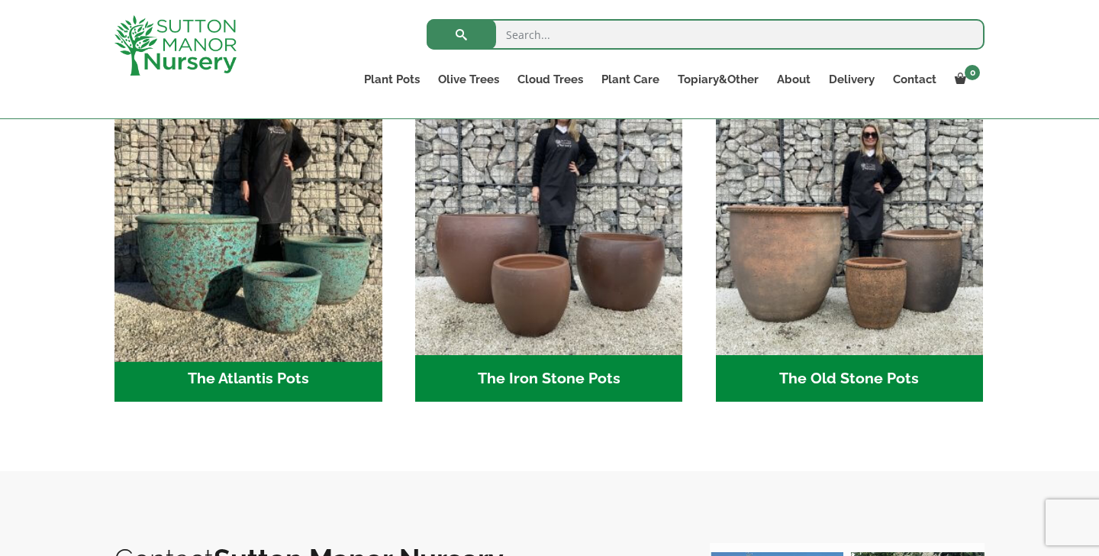
click at [353, 312] on img "Visit product category The Atlantis Pots" at bounding box center [248, 221] width 281 height 281
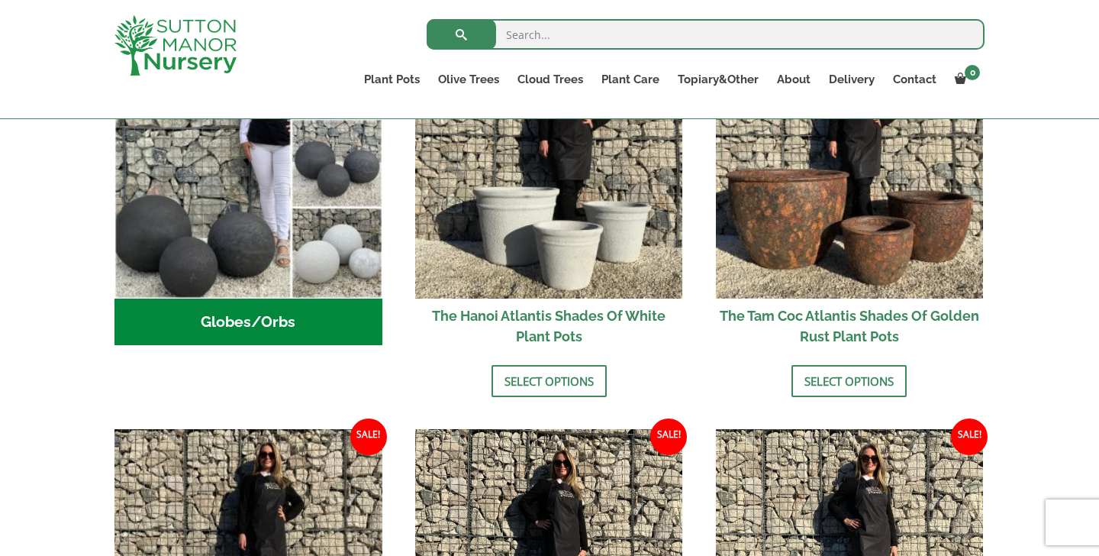
scroll to position [609, 0]
